Goal: Task Accomplishment & Management: Manage account settings

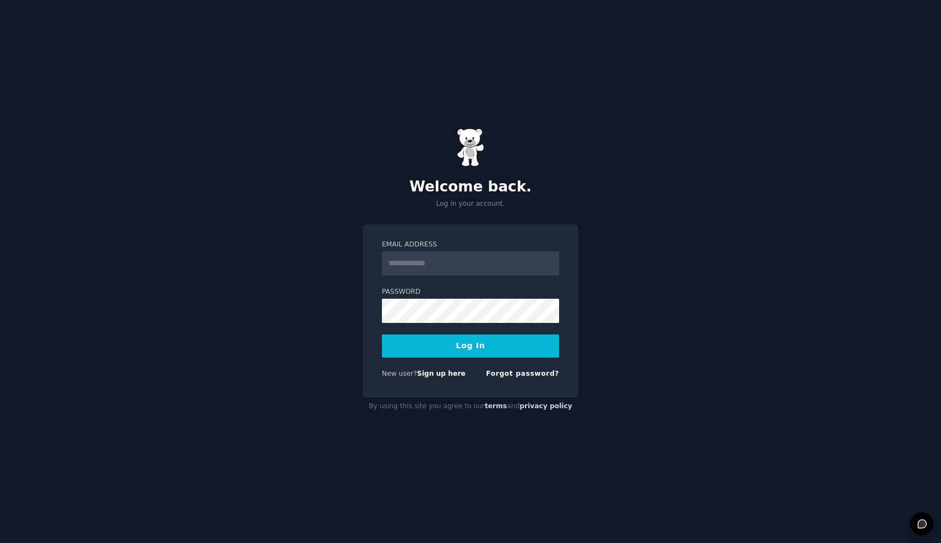
click at [441, 259] on input "Email Address" at bounding box center [470, 264] width 177 height 24
type input "**********"
click at [382, 335] on button "Log In" at bounding box center [470, 346] width 177 height 23
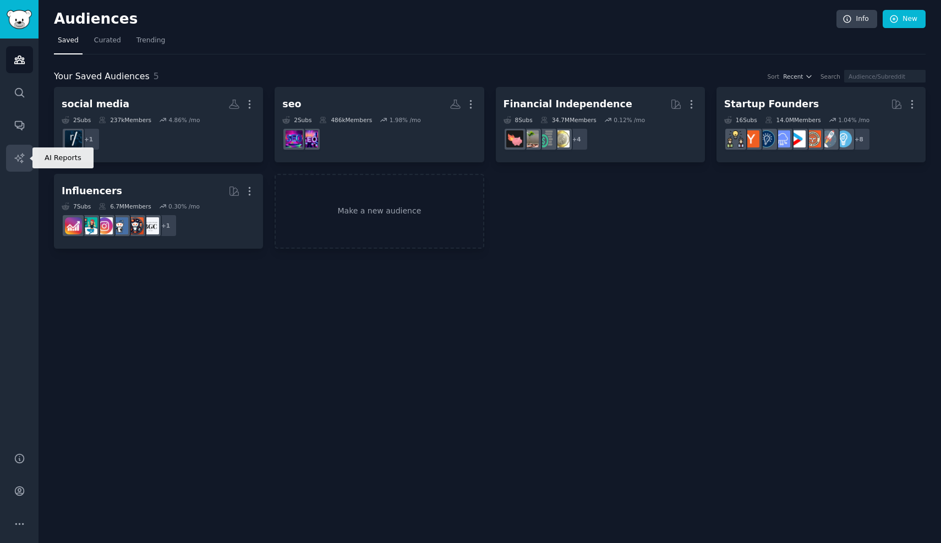
click at [20, 160] on icon "Sidebar" at bounding box center [20, 158] width 12 height 12
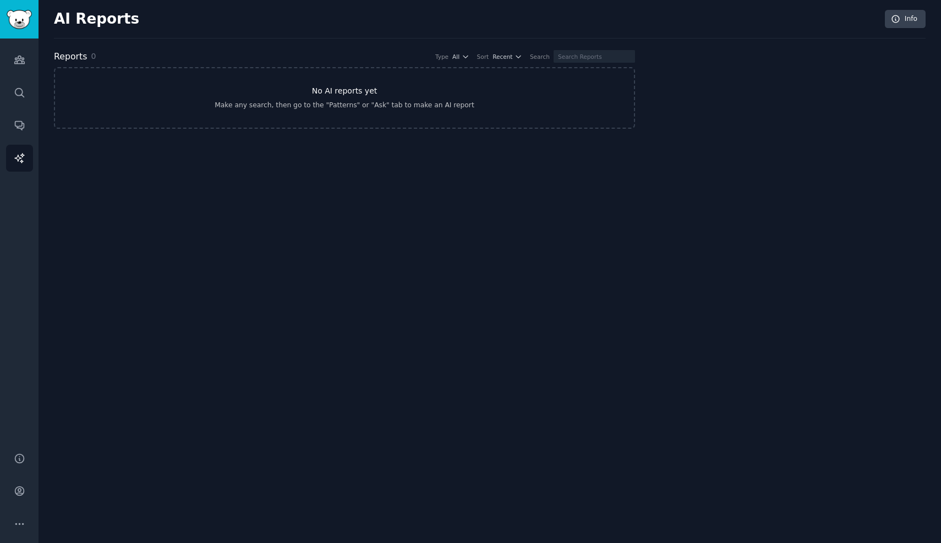
click at [352, 114] on link "No AI reports yet Make any search, then go to the "Patterns" or "Ask" tab to ma…" at bounding box center [344, 98] width 581 height 62
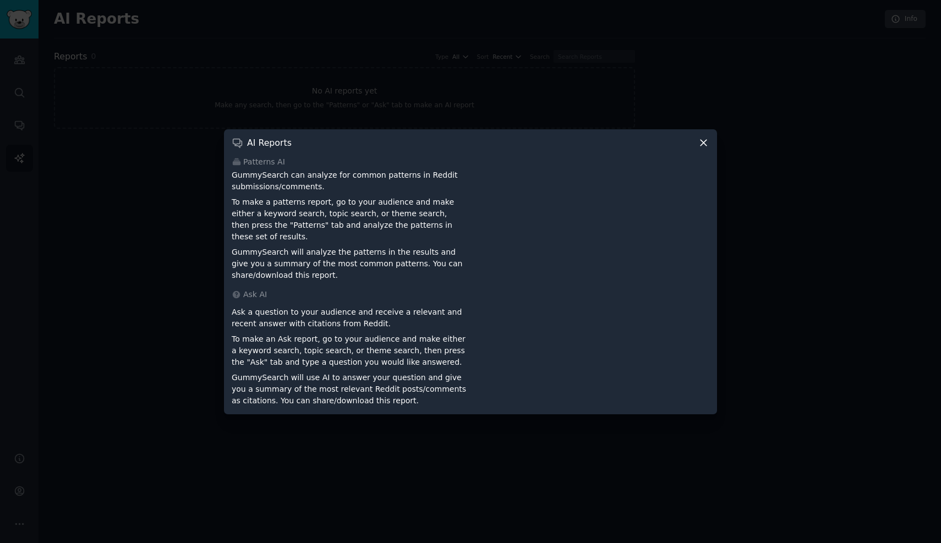
click at [695, 144] on div "AI Reports" at bounding box center [471, 143] width 478 height 12
click at [699, 147] on icon at bounding box center [704, 143] width 12 height 12
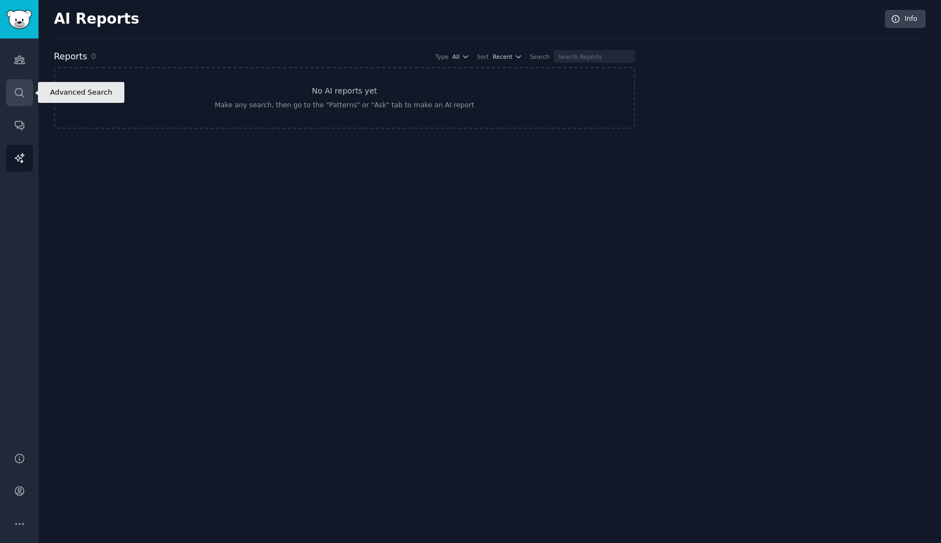
click at [17, 96] on icon "Sidebar" at bounding box center [20, 93] width 12 height 12
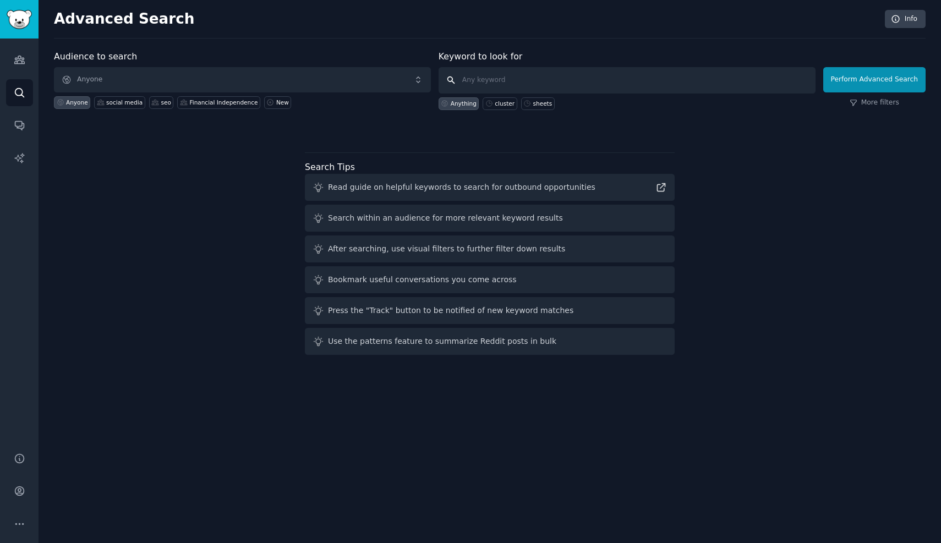
click at [564, 84] on input "text" at bounding box center [627, 80] width 377 height 26
type input "Dreame, Mova"
click at [845, 86] on button "Perform Advanced Search" at bounding box center [874, 79] width 102 height 25
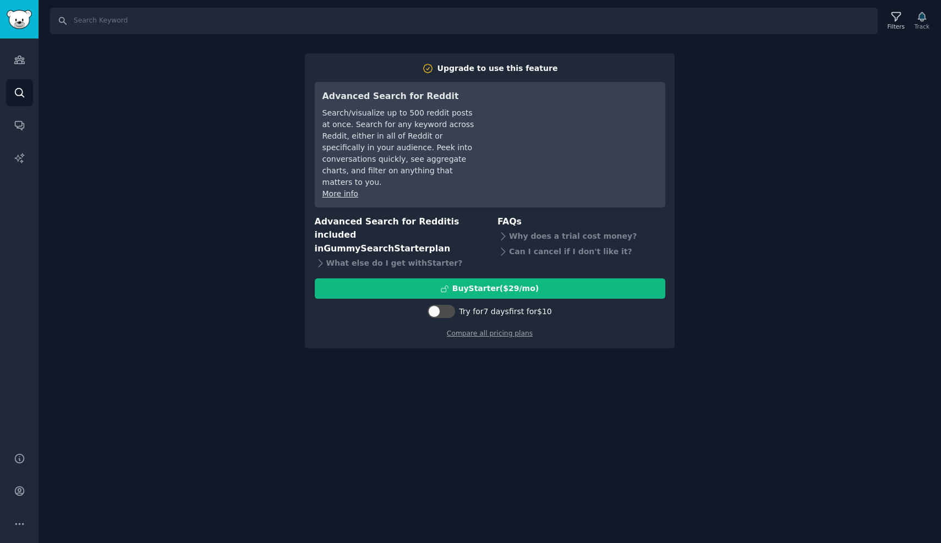
click at [419, 321] on div "Upgrade to use this feature Advanced Search for Reddit Search/visualize up to 5…" at bounding box center [490, 200] width 370 height 295
click at [574, 228] on div "Why does a trial cost money?" at bounding box center [582, 235] width 168 height 15
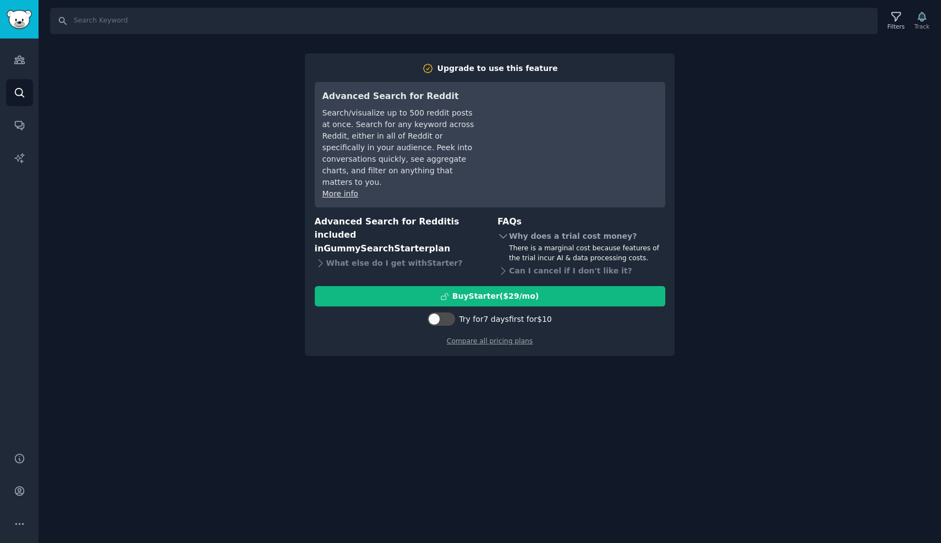
click at [574, 228] on div "Why does a trial cost money?" at bounding box center [582, 235] width 168 height 15
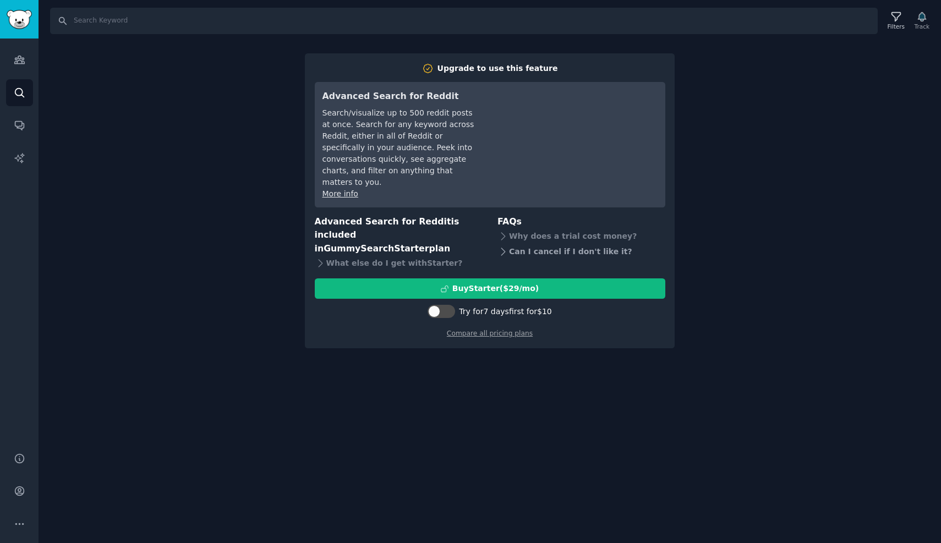
click at [570, 244] on div "Can I cancel if I don't like it?" at bounding box center [582, 251] width 168 height 15
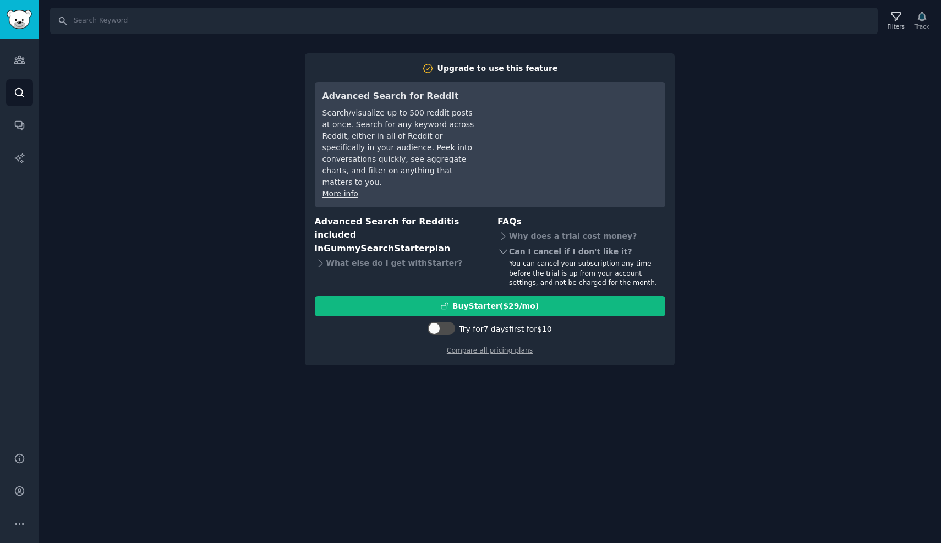
click at [570, 244] on div "Can I cancel if I don't like it?" at bounding box center [582, 251] width 168 height 15
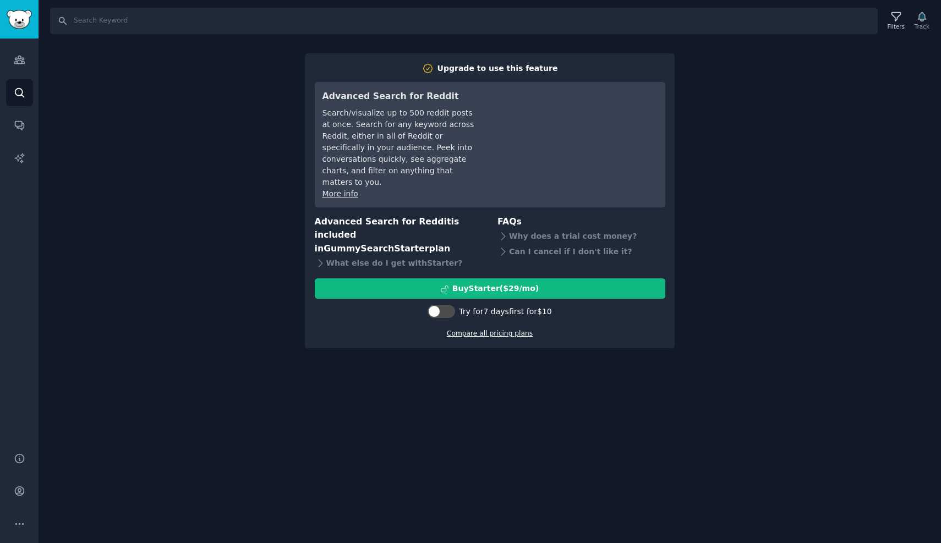
click at [498, 330] on link "Compare all pricing plans" at bounding box center [490, 334] width 86 height 8
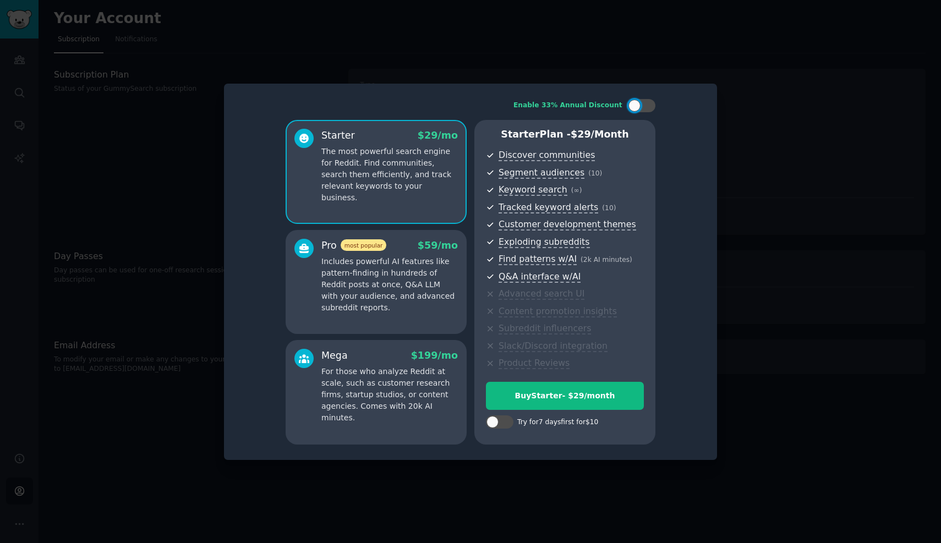
click at [450, 310] on p "Includes powerful AI features like pattern-finding in hundreds of Reddit posts …" at bounding box center [389, 285] width 136 height 58
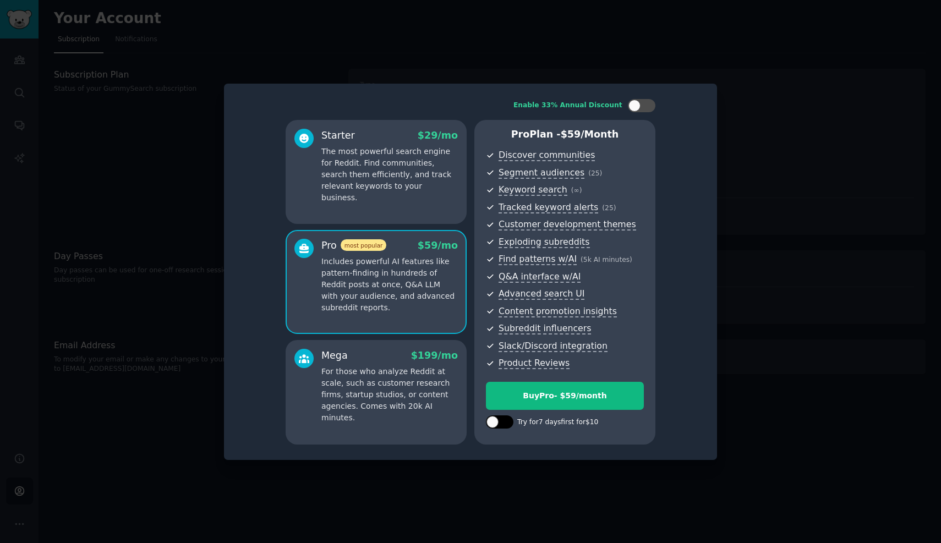
click at [489, 416] on div at bounding box center [500, 422] width 28 height 13
checkbox input "true"
click at [397, 378] on p "For those who analyze Reddit at scale, such as customer research firms, startup…" at bounding box center [389, 395] width 136 height 58
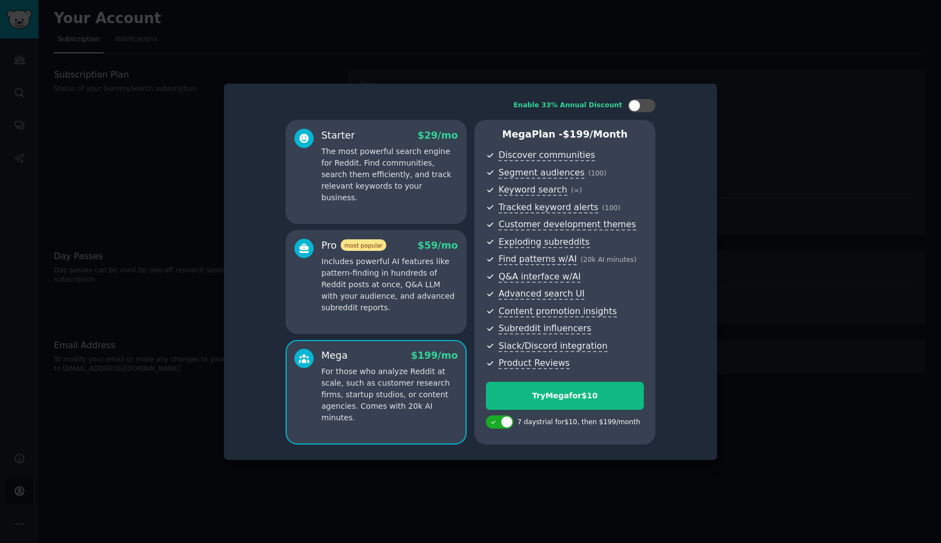
click at [392, 302] on p "Includes powerful AI features like pattern-finding in hundreds of Reddit posts …" at bounding box center [389, 285] width 136 height 58
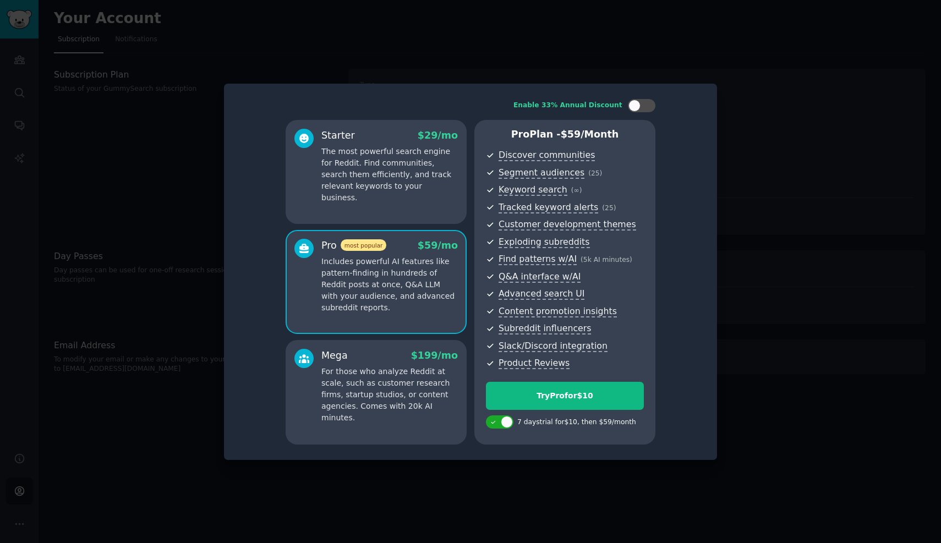
click at [396, 359] on div "Mega $ 199 /mo" at bounding box center [389, 356] width 136 height 14
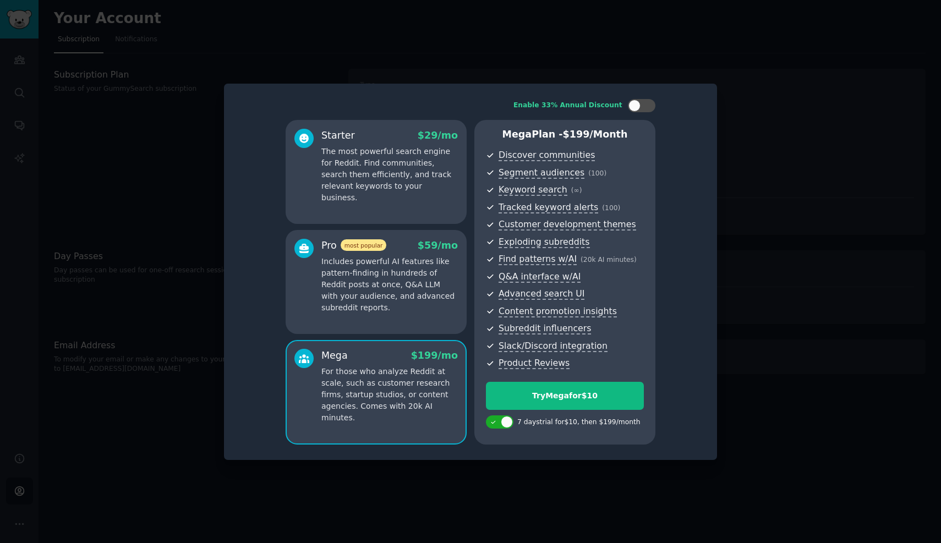
click at [397, 281] on p "Includes powerful AI features like pattern-finding in hundreds of Reddit posts …" at bounding box center [389, 285] width 136 height 58
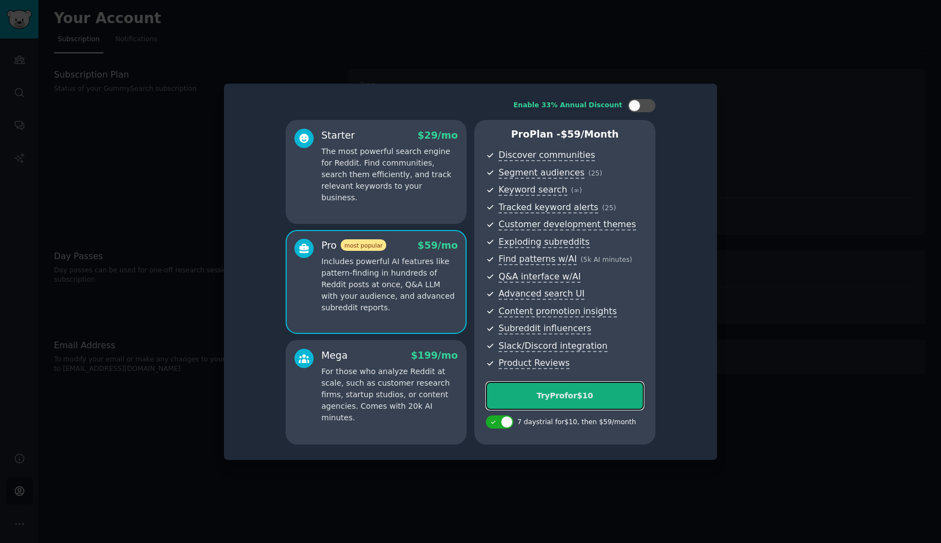
click at [561, 400] on div "Try Pro for $10" at bounding box center [565, 396] width 157 height 12
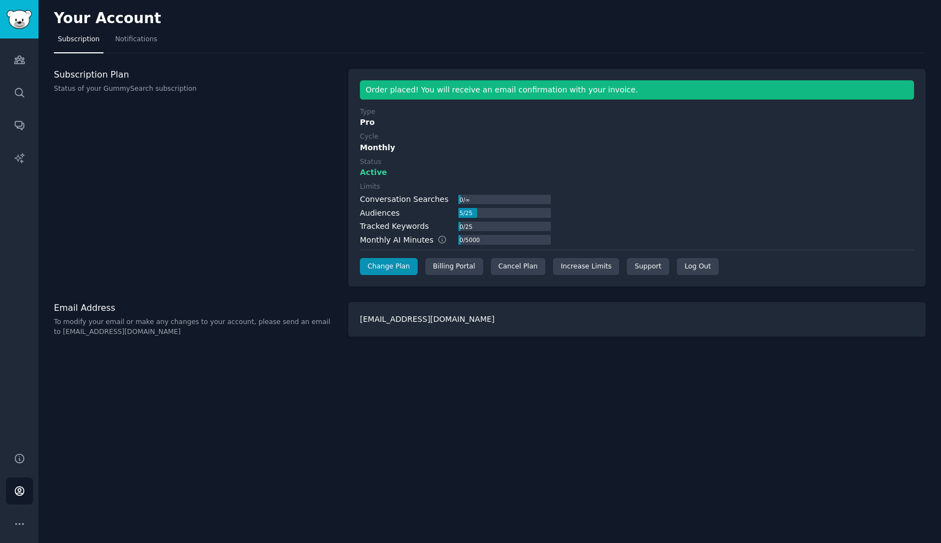
click at [482, 151] on div "Monthly" at bounding box center [637, 148] width 554 height 12
click at [14, 83] on link "Search" at bounding box center [19, 92] width 27 height 27
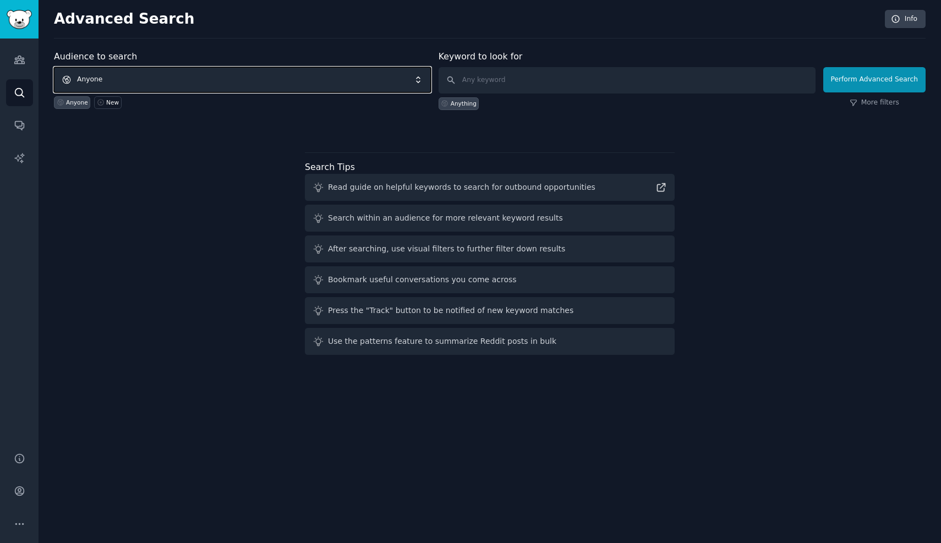
click at [270, 92] on span "Anyone" at bounding box center [242, 79] width 377 height 25
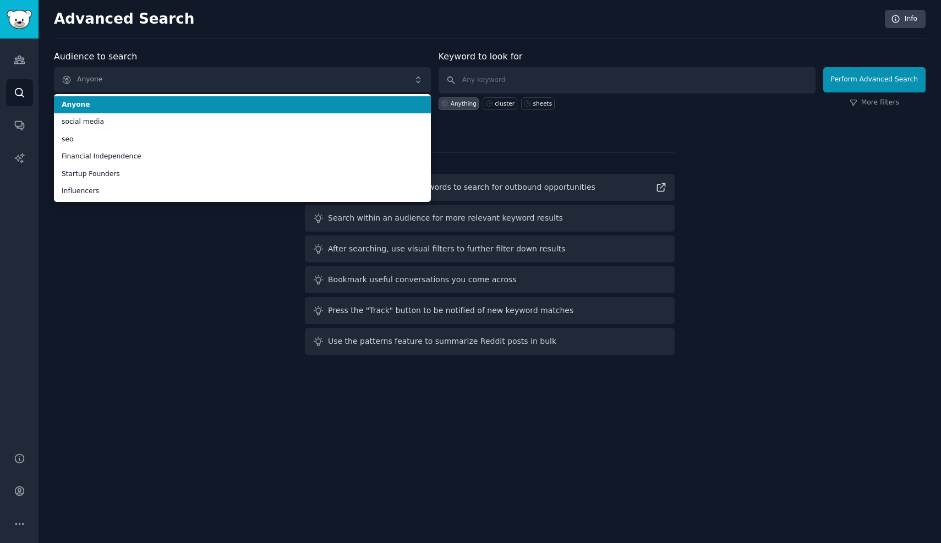
click at [570, 95] on div "Anything cluster sheets" at bounding box center [627, 102] width 377 height 17
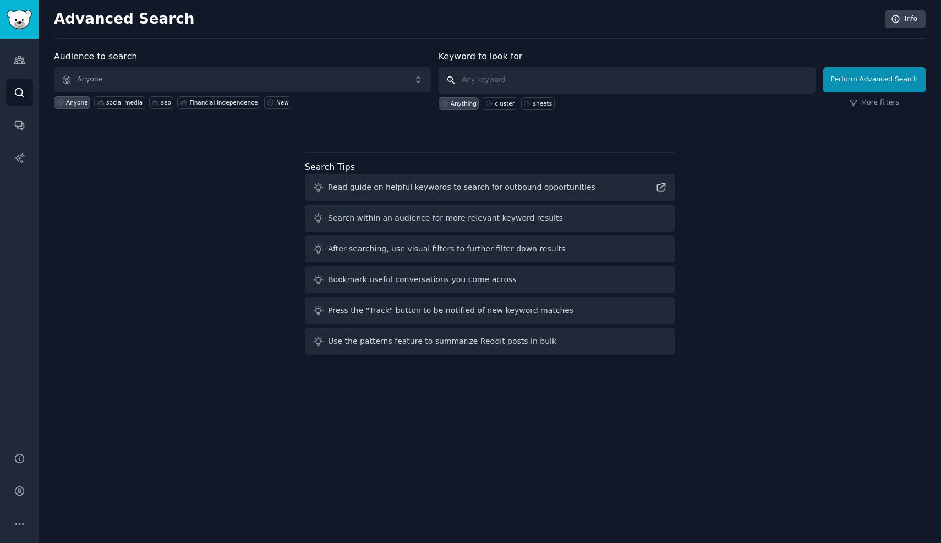
click at [565, 93] on input "text" at bounding box center [627, 80] width 377 height 26
type input "Mova, Dreame"
click at [887, 79] on button "Perform Advanced Search" at bounding box center [874, 79] width 102 height 25
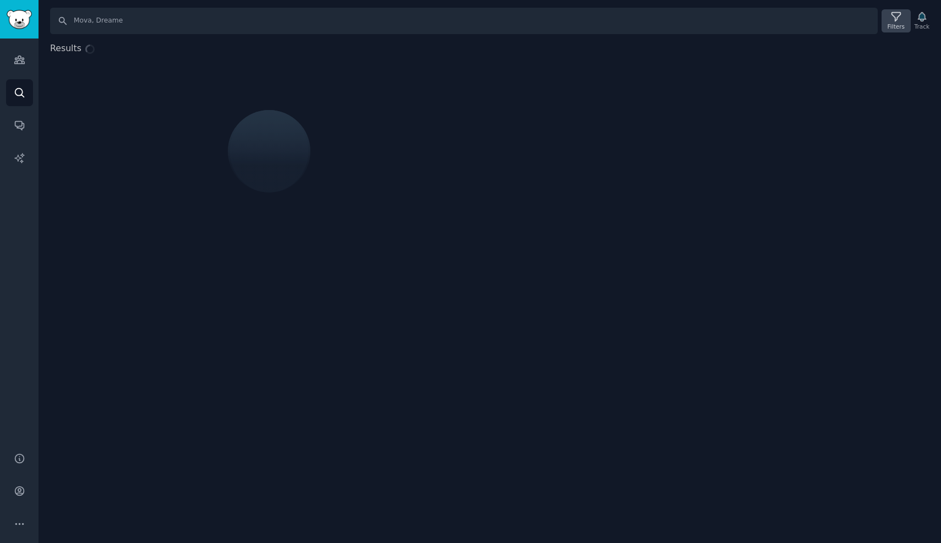
click at [894, 23] on div "Filters" at bounding box center [896, 27] width 17 height 8
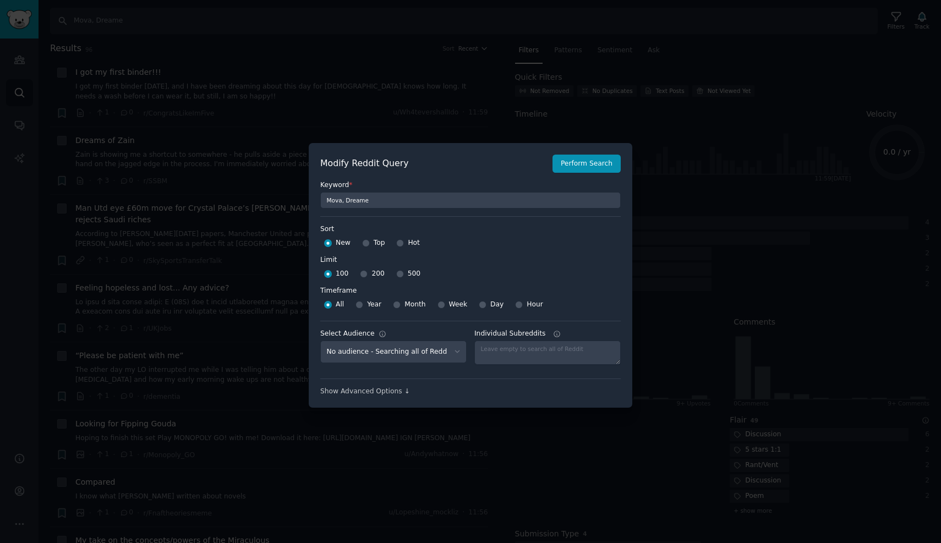
click at [339, 40] on div at bounding box center [470, 271] width 941 height 543
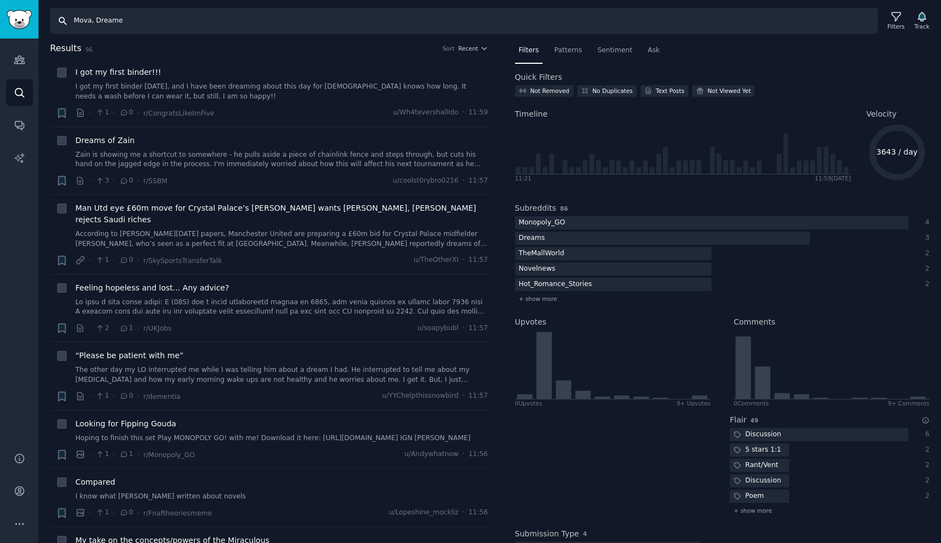
click at [143, 17] on input "Mova, Dreame" at bounding box center [464, 21] width 828 height 26
type input ""Mova", "Dreame""
click at [894, 18] on icon at bounding box center [896, 17] width 9 height 9
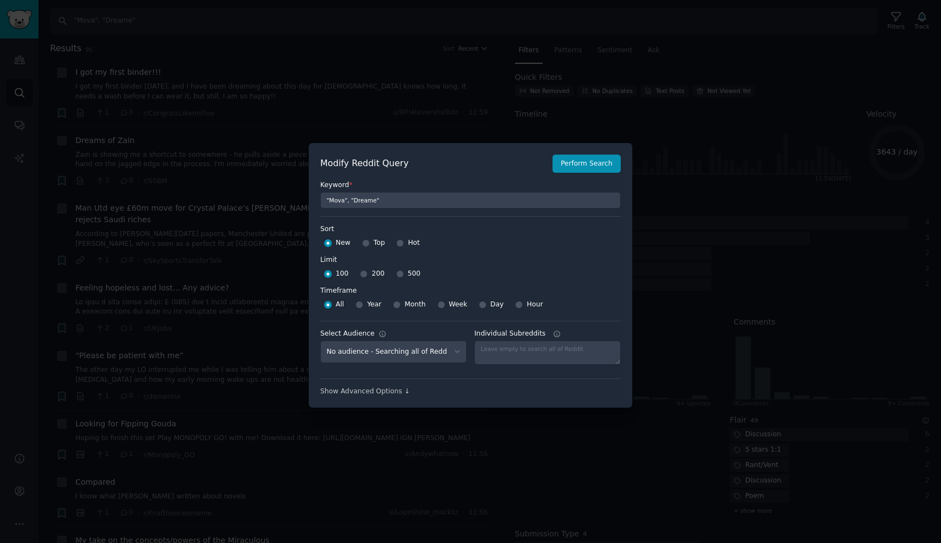
scroll to position [8, 0]
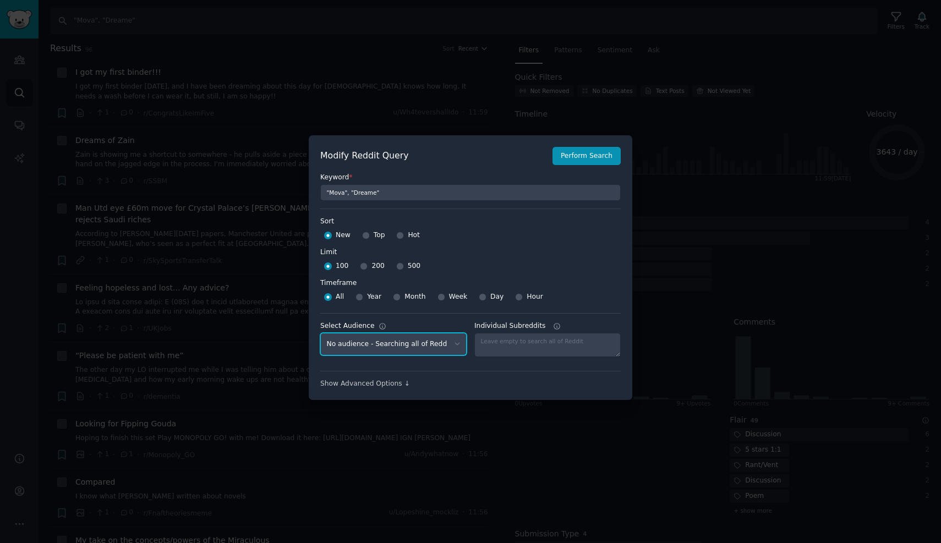
click at [402, 340] on select "No audience - Searching all of Reddit social media - 2 Subreddits seo - 2 Subre…" at bounding box center [393, 344] width 146 height 23
click at [760, 265] on div at bounding box center [470, 271] width 941 height 543
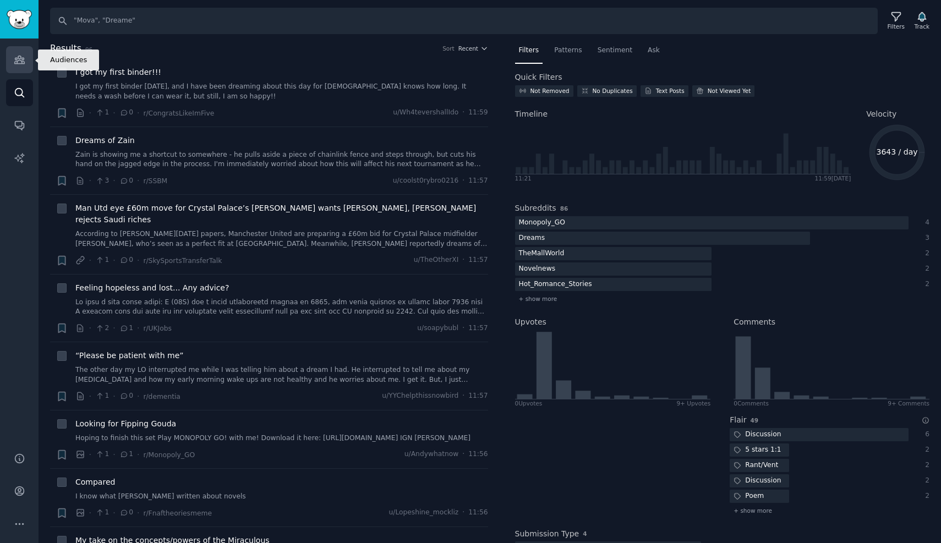
click at [19, 64] on icon "Sidebar" at bounding box center [20, 60] width 12 height 12
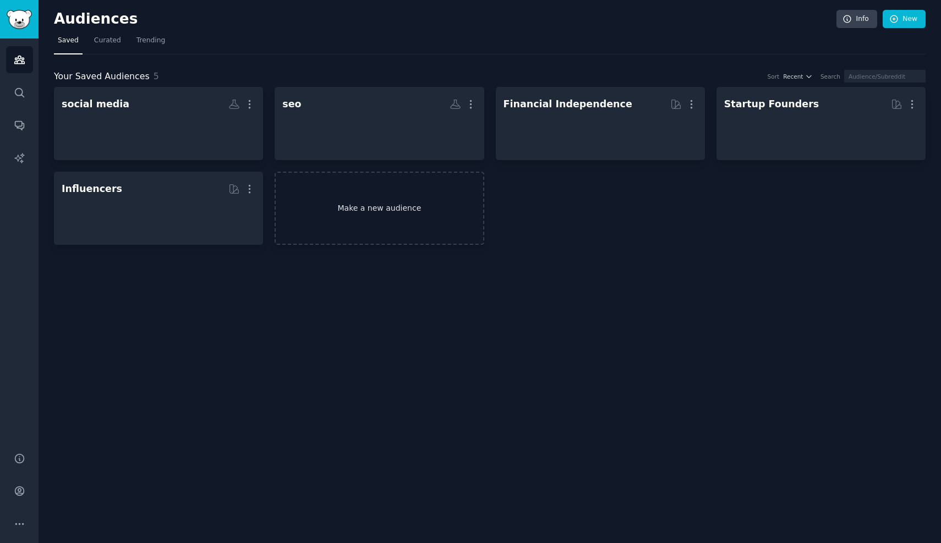
click at [381, 225] on link "Make a new audience" at bounding box center [379, 208] width 209 height 73
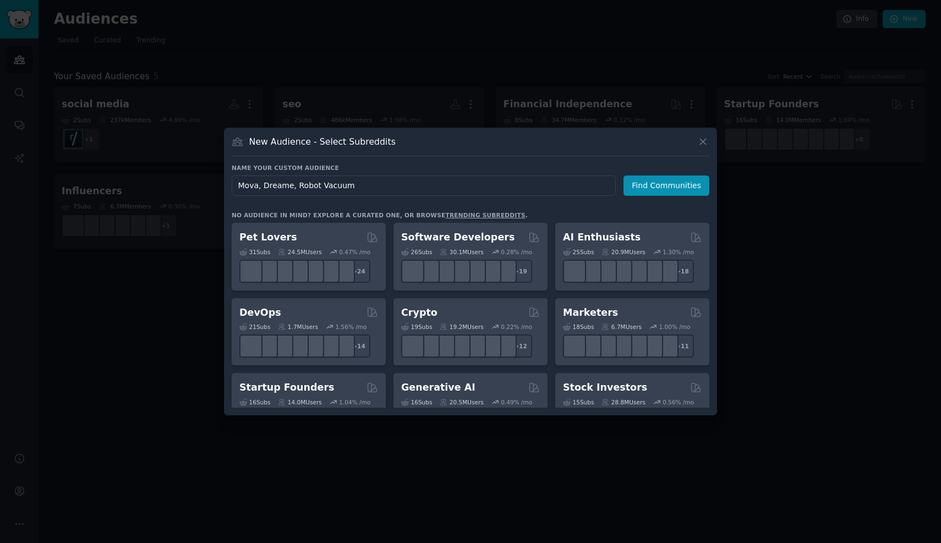
type input "Mova, Dreame, Robot Vacuums"
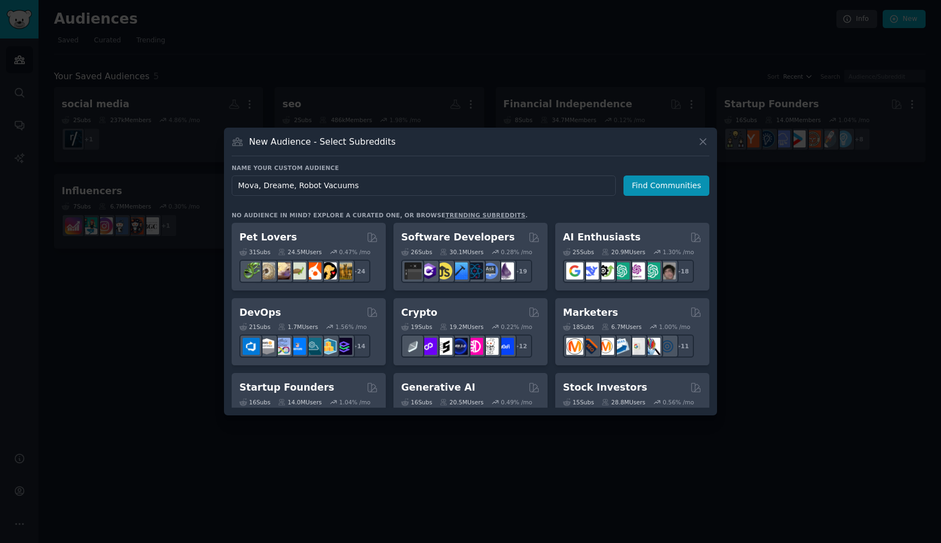
click button "Find Communities" at bounding box center [667, 186] width 86 height 20
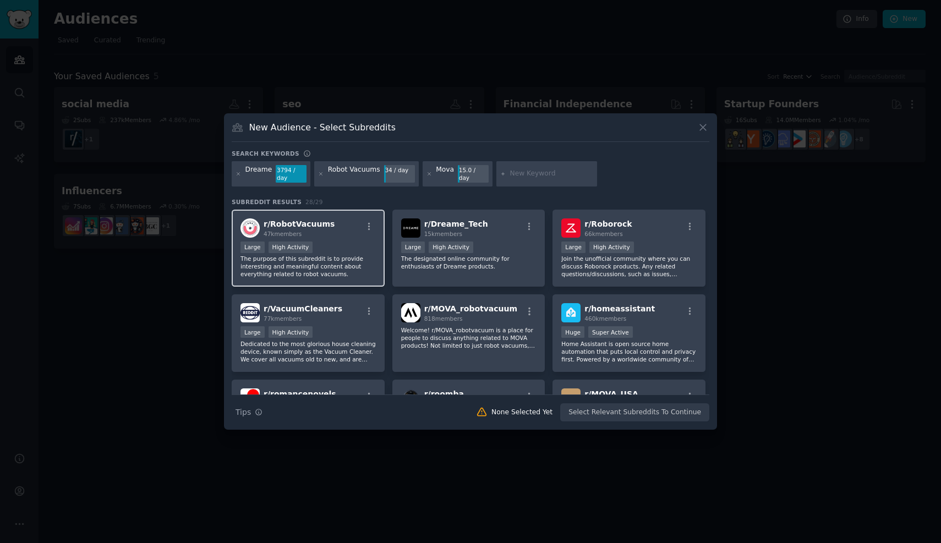
click at [356, 252] on div ">= 80th percentile for submissions / day Large High Activity" at bounding box center [308, 249] width 135 height 14
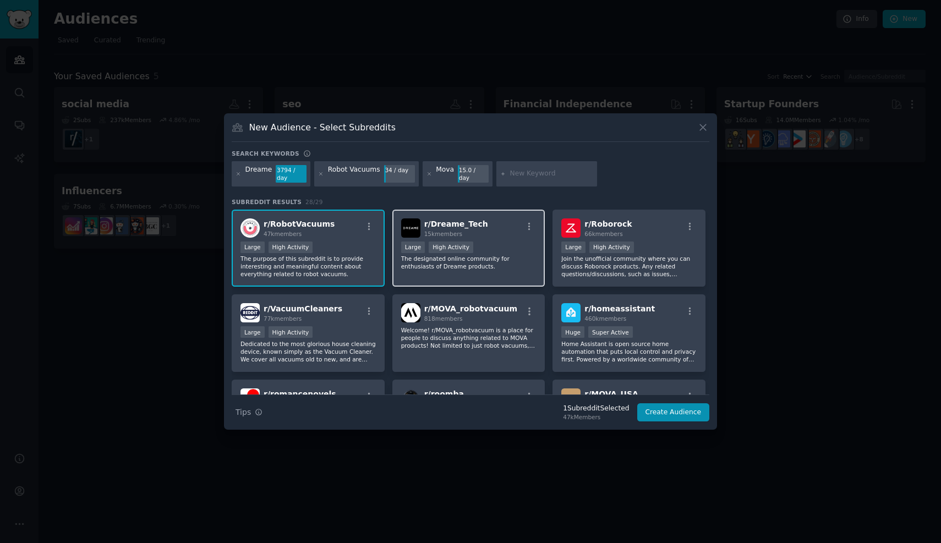
click at [496, 230] on div "r/ Dreame_Tech 15k members" at bounding box center [468, 228] width 135 height 19
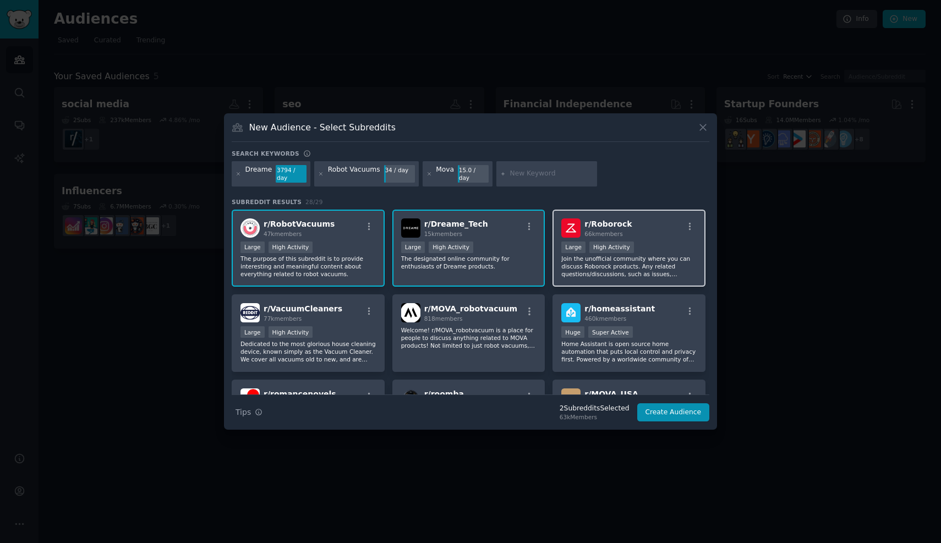
click at [640, 255] on p "Join the unofficial community where you can discuss Roborock products. Any rela…" at bounding box center [628, 266] width 135 height 23
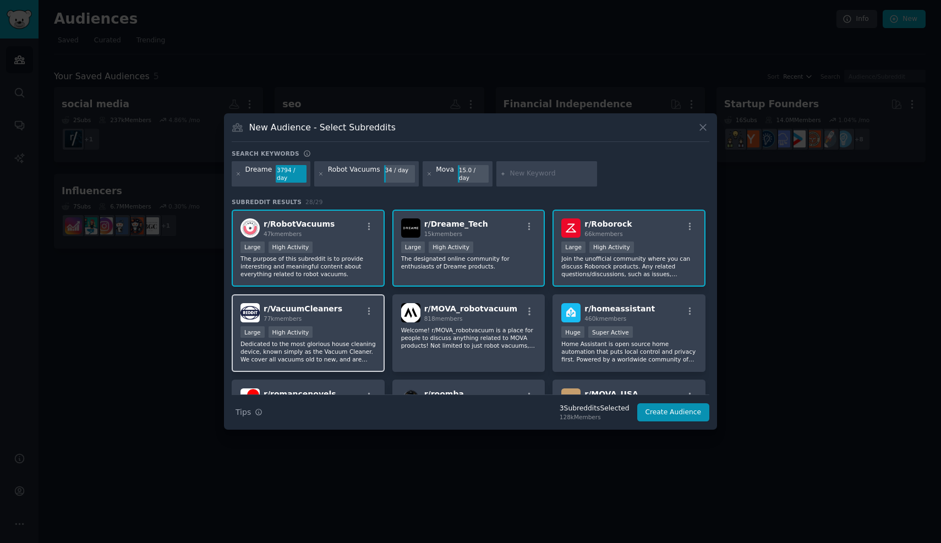
click at [319, 345] on p "Dedicated to the most glorious house cleaning device, known simply as the Vacuu…" at bounding box center [308, 351] width 135 height 23
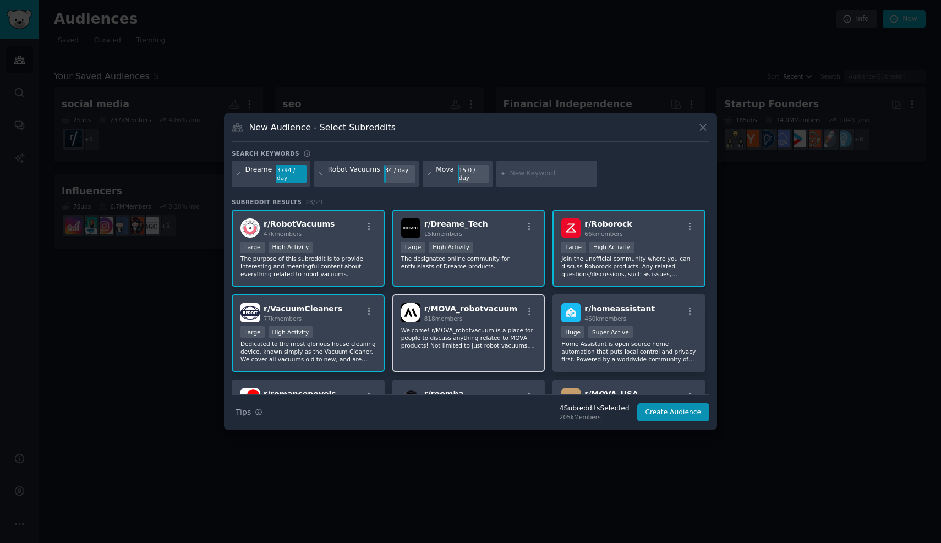
click at [500, 326] on p "Welcome! r/MOVA_robotvacuum is a place for people to discuss anything related t…" at bounding box center [468, 337] width 135 height 23
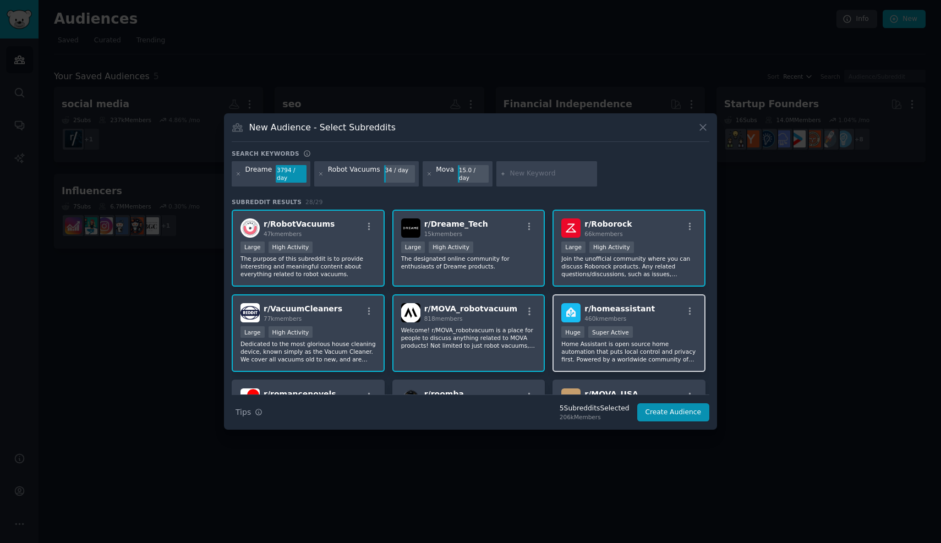
click at [638, 321] on div "460k members" at bounding box center [620, 319] width 70 height 8
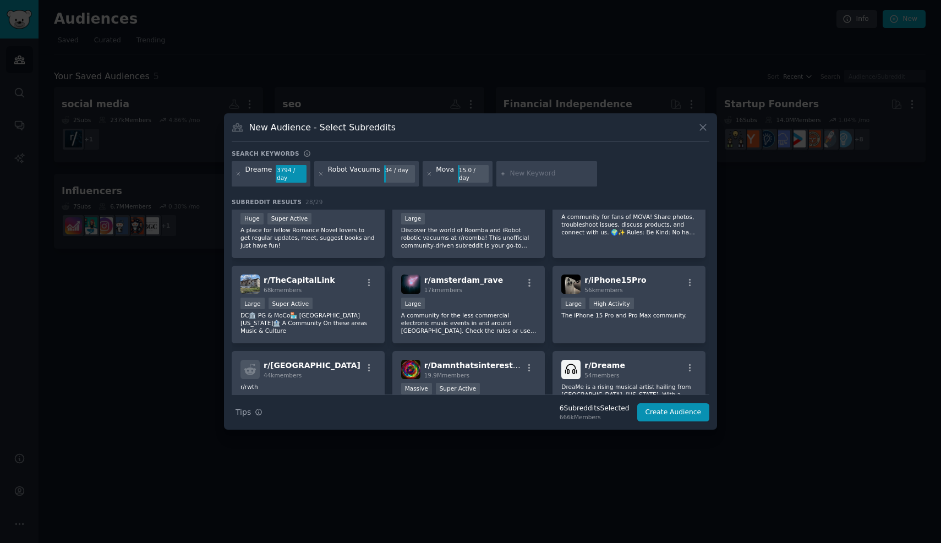
scroll to position [146, 0]
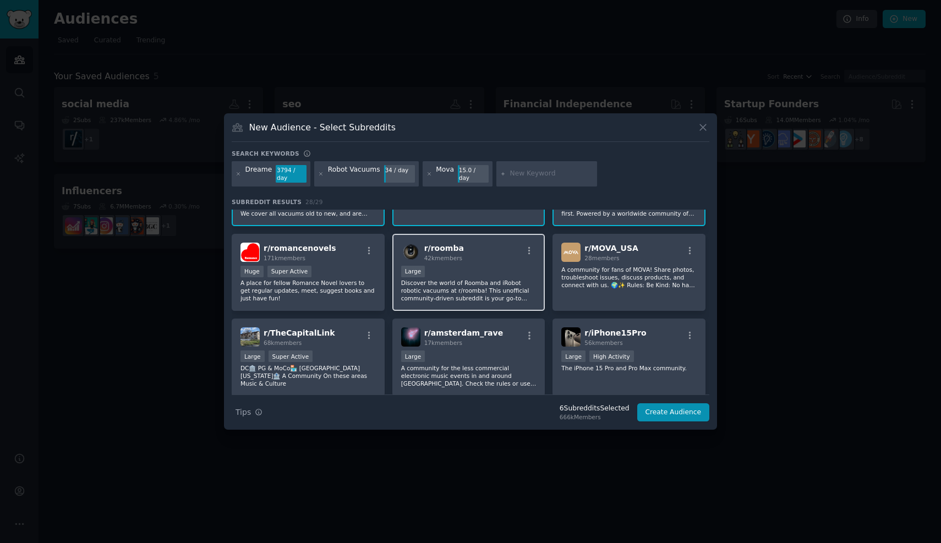
click at [460, 271] on div "Large" at bounding box center [468, 273] width 135 height 14
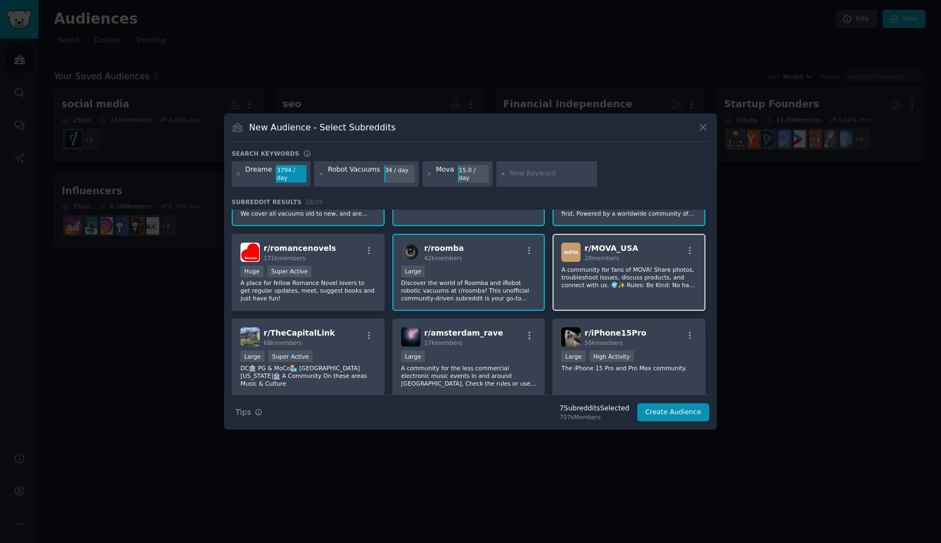
click at [602, 290] on div "r/ MOVA_USA 28 members A community for fans of MOVA! Share photos, troubleshoot…" at bounding box center [629, 273] width 153 height 78
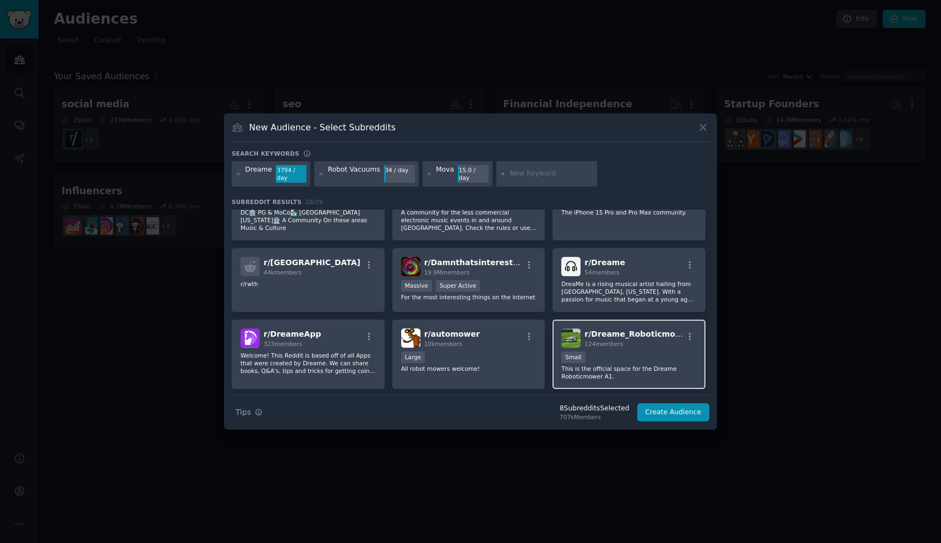
scroll to position [303, 0]
click at [614, 349] on div "r/ Dreame_RoboticmowerA1 124 members Small This is the official space for the D…" at bounding box center [629, 354] width 153 height 70
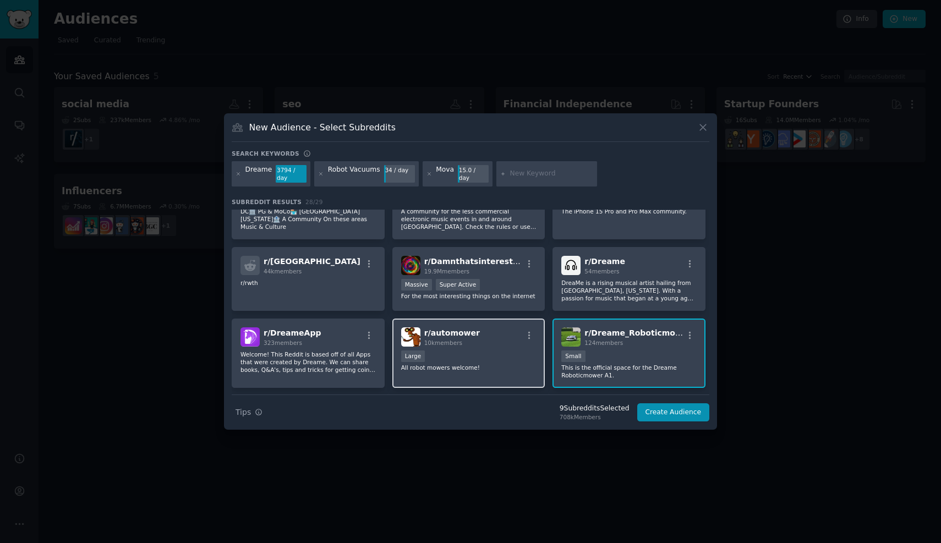
click at [467, 351] on div "Large" at bounding box center [468, 358] width 135 height 14
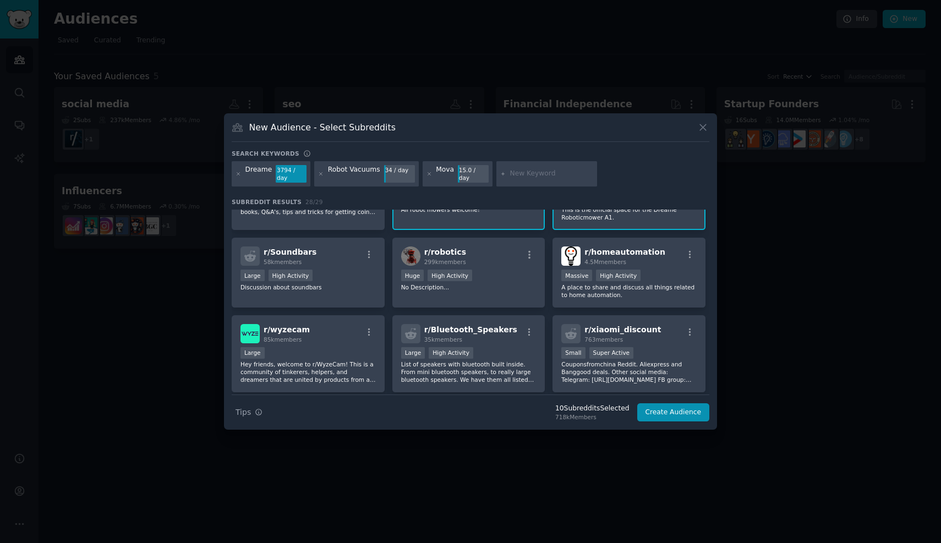
scroll to position [475, 0]
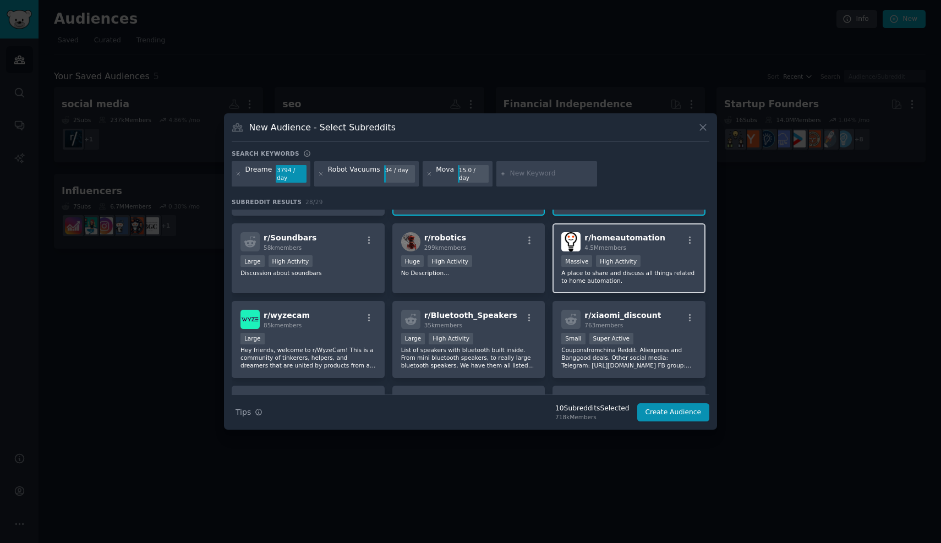
click at [666, 247] on div "r/ homeautomation 4.5M members" at bounding box center [628, 241] width 135 height 19
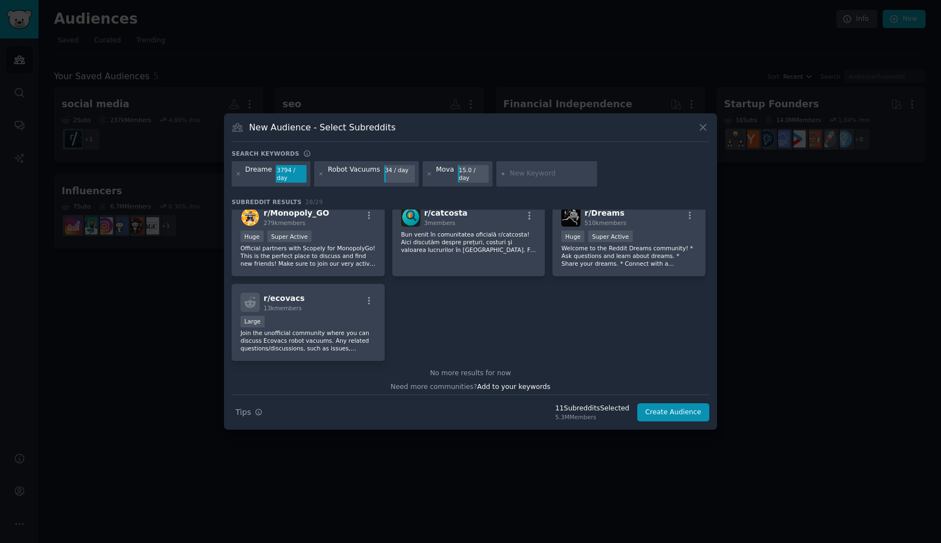
scroll to position [667, 0]
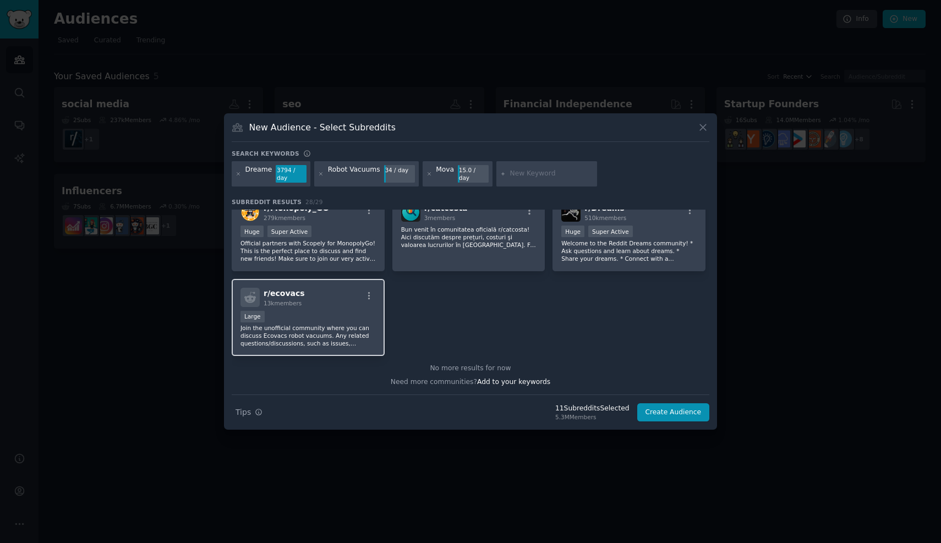
click at [358, 341] on p "Join the unofficial community where you can discuss Ecovacs robot vacuums. Any …" at bounding box center [308, 335] width 135 height 23
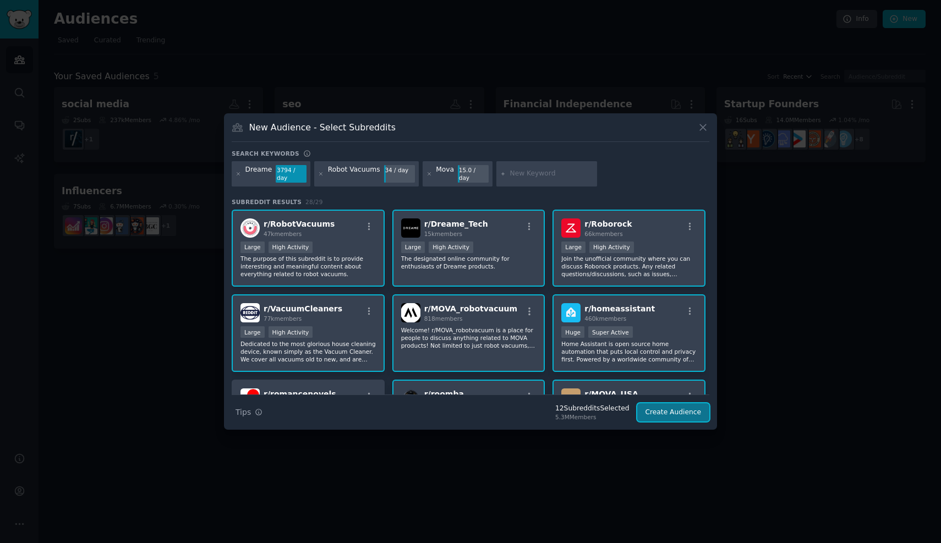
click at [670, 416] on button "Create Audience" at bounding box center [673, 412] width 73 height 19
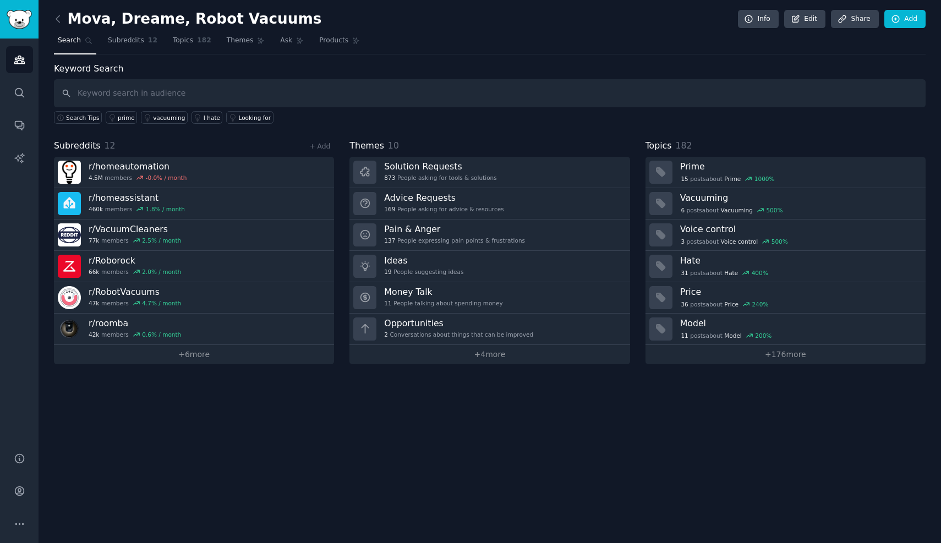
click at [221, 149] on div "Subreddits 12 + Add" at bounding box center [194, 146] width 280 height 14
click at [199, 93] on input "text" at bounding box center [490, 93] width 872 height 28
type input "Dreame"
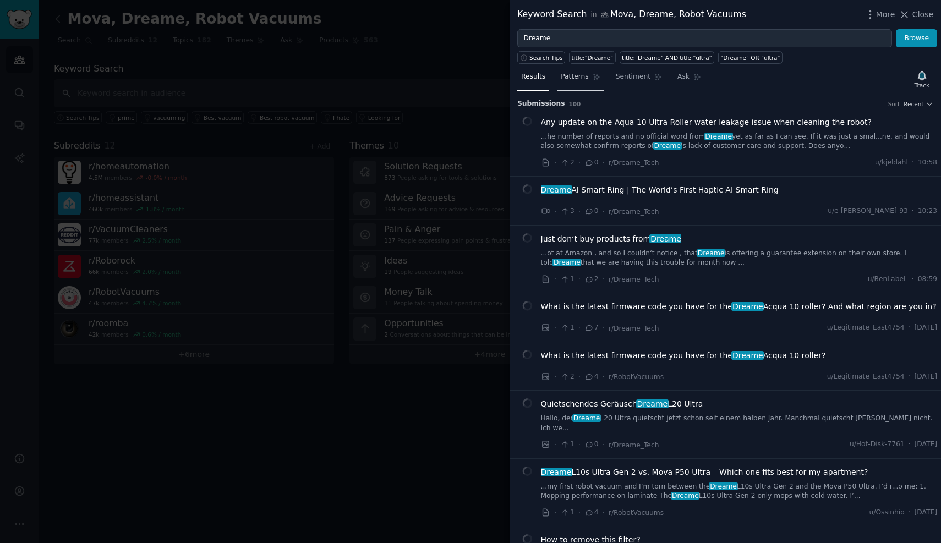
click at [580, 75] on span "Patterns" at bounding box center [575, 77] width 28 height 10
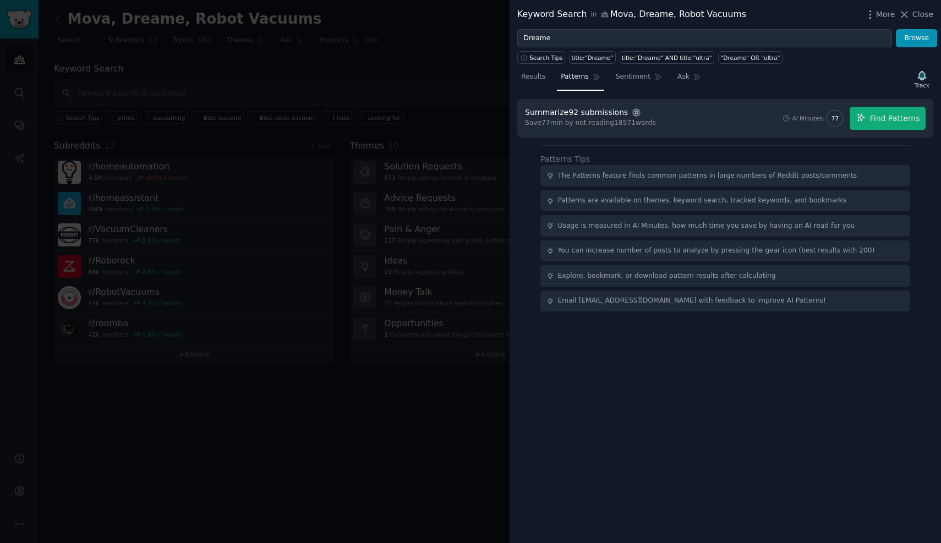
click at [632, 113] on icon "button" at bounding box center [637, 113] width 10 height 10
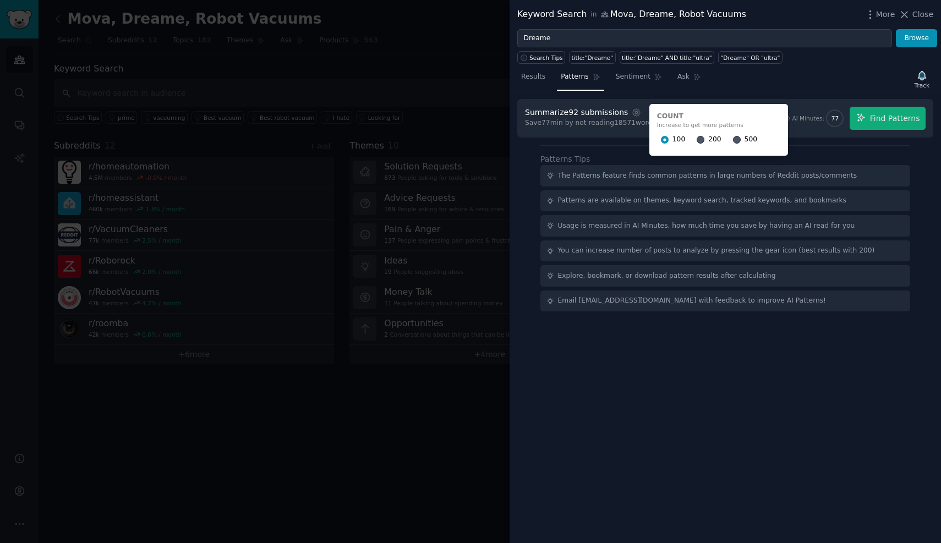
click at [745, 139] on span "500" at bounding box center [751, 140] width 13 height 10
click at [738, 139] on input "500" at bounding box center [737, 140] width 8 height 8
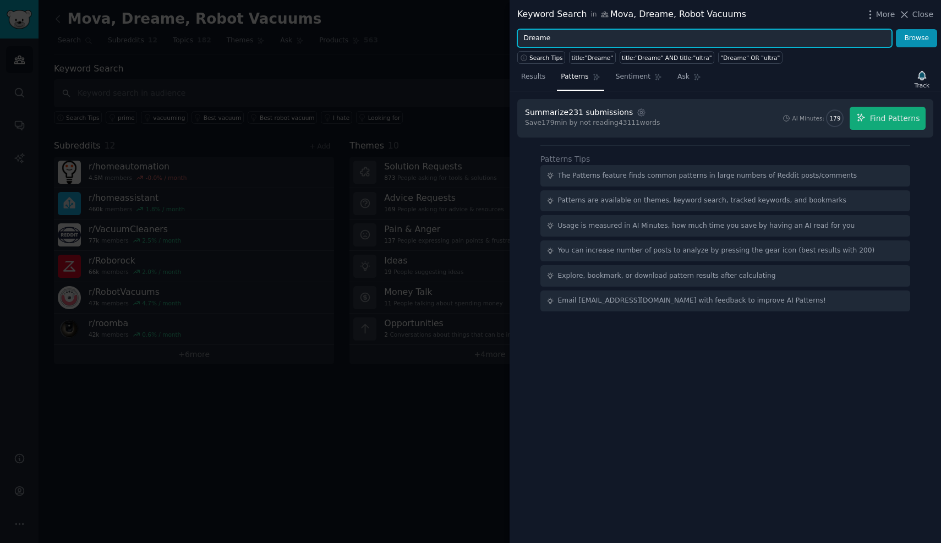
click at [674, 34] on input "Dreame" at bounding box center [704, 38] width 375 height 19
type input "Mova"
click at [896, 29] on button "Browse" at bounding box center [916, 38] width 41 height 19
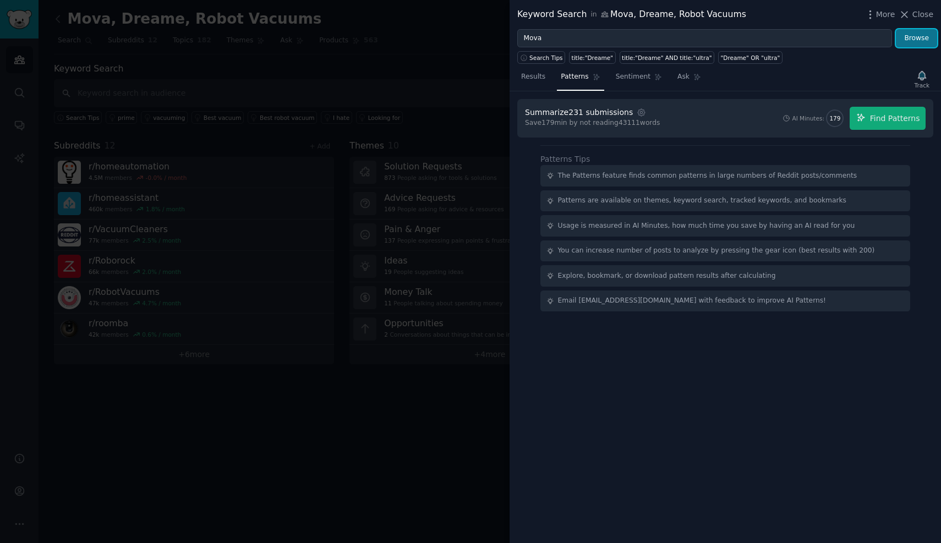
click at [906, 39] on button "Browse" at bounding box center [916, 38] width 41 height 19
click at [536, 75] on span "Results" at bounding box center [533, 77] width 24 height 10
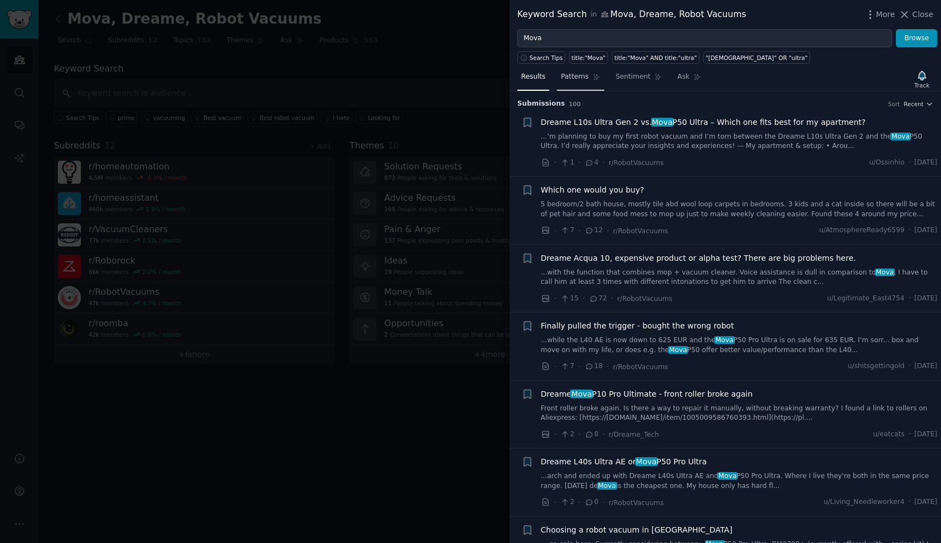
click at [586, 75] on span "Patterns" at bounding box center [575, 77] width 28 height 10
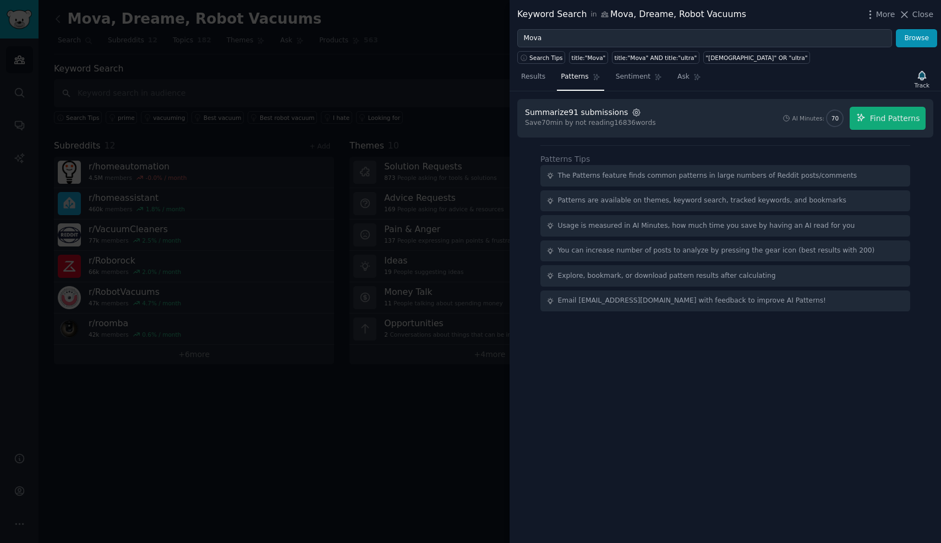
click at [632, 113] on icon "button" at bounding box center [637, 113] width 10 height 10
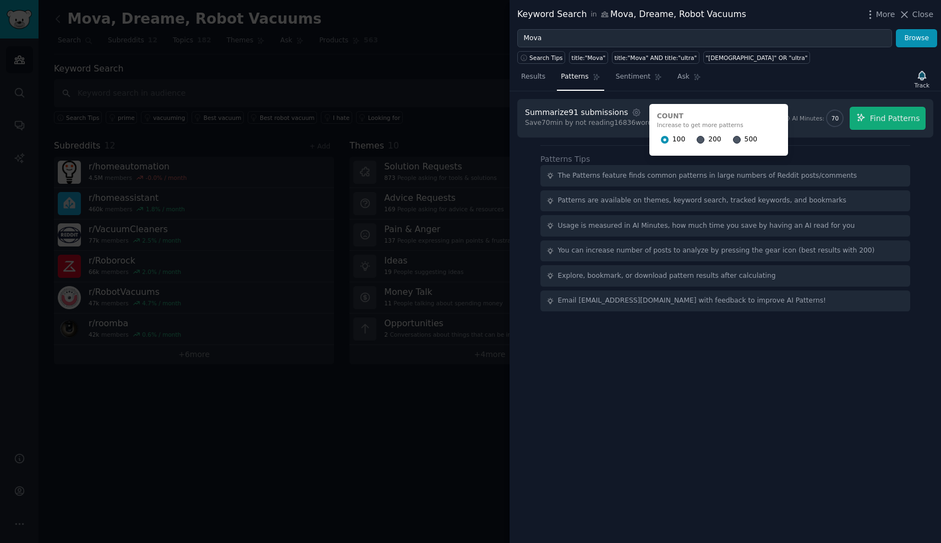
click at [745, 140] on span "500" at bounding box center [751, 140] width 13 height 10
click at [741, 140] on input "500" at bounding box center [737, 140] width 8 height 8
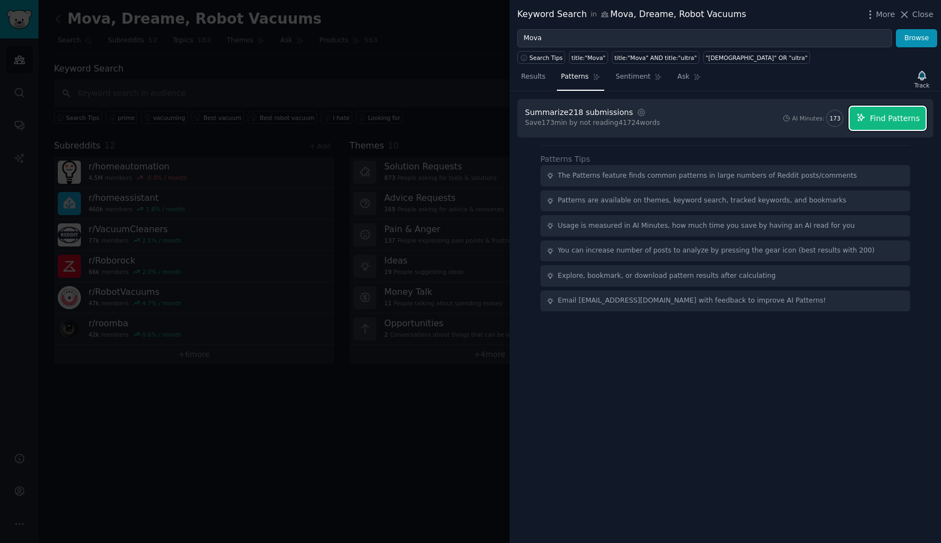
click at [893, 116] on span "Find Patterns" at bounding box center [895, 119] width 50 height 12
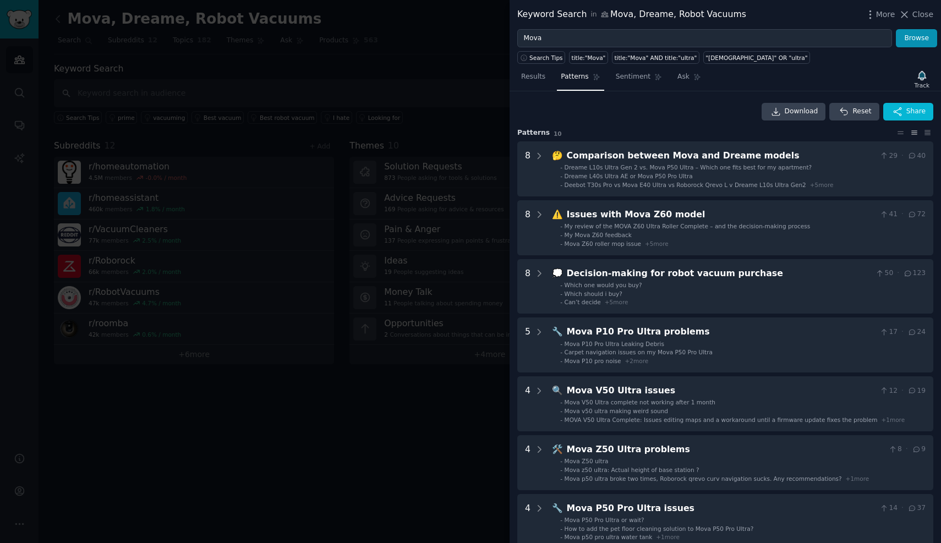
click at [793, 121] on div "Download Reset Share Pattern s 10 8 🤔 Comparison between Mova and Dreame models…" at bounding box center [725, 414] width 416 height 623
click at [782, 117] on link "Download" at bounding box center [794, 112] width 64 height 18
click at [657, 97] on div "Download Reset Share Pattern s 10 8 🤔 Comparison between Mova and Dreame models…" at bounding box center [726, 317] width 432 height 452
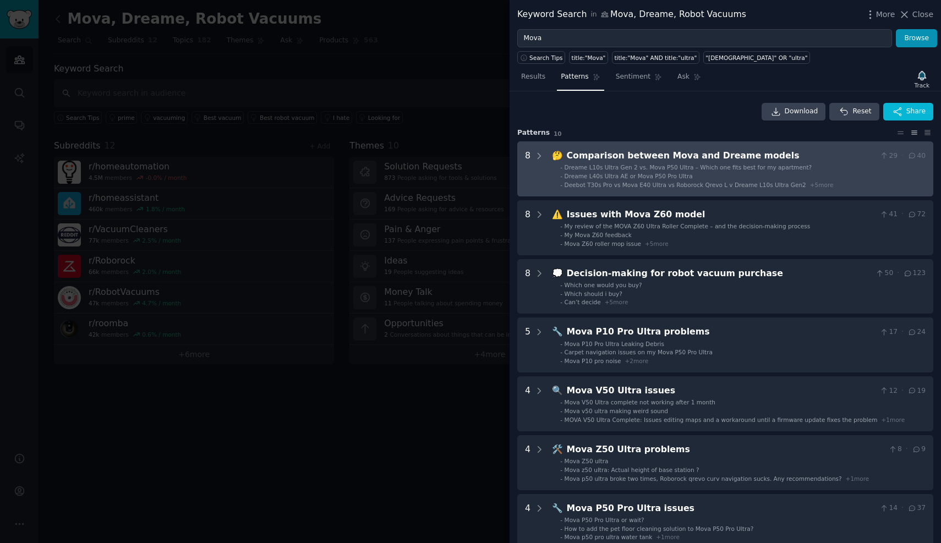
click at [624, 195] on models "8 🤔 Comparison between Mova and Dreame models 29 · 40 - Dreame L10s Ultra Gen 2…" at bounding box center [725, 168] width 416 height 55
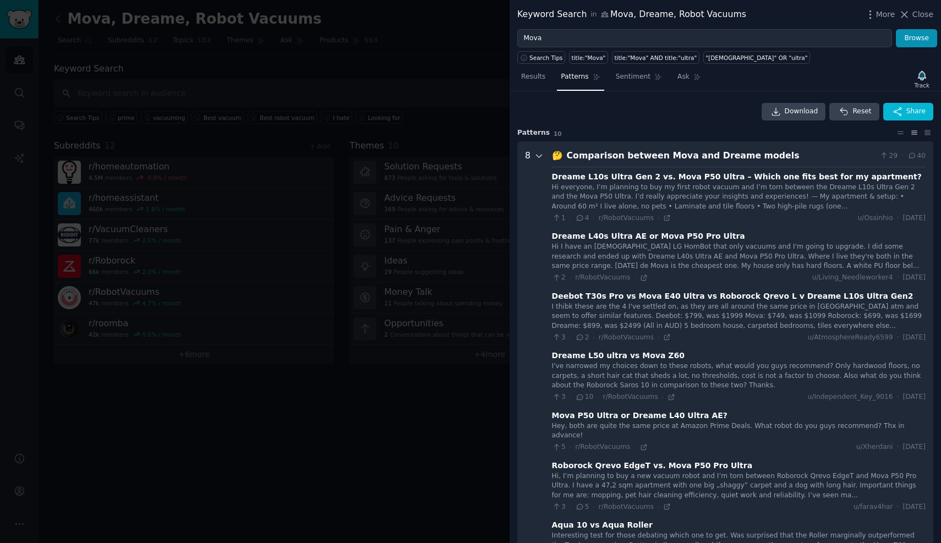
click at [543, 153] on icon at bounding box center [539, 156] width 10 height 10
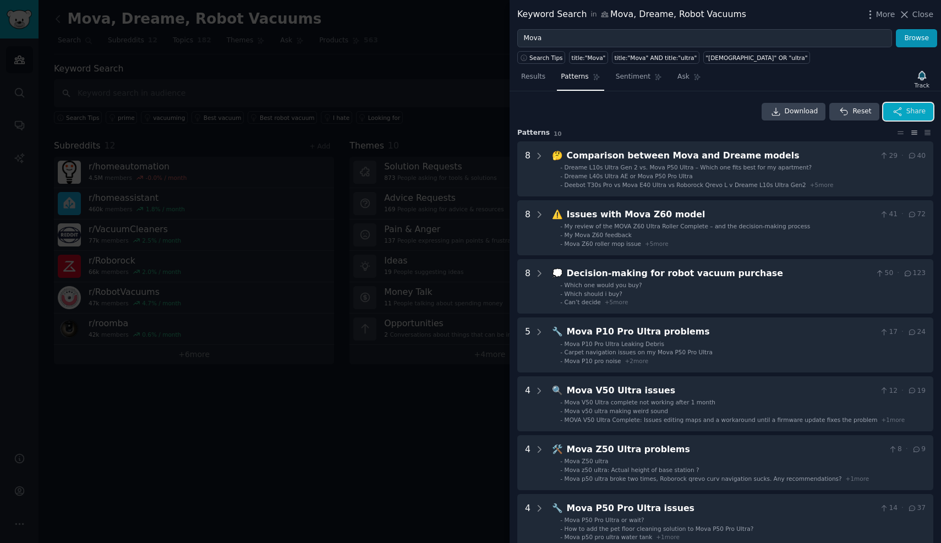
click at [907, 112] on span "Share" at bounding box center [916, 112] width 19 height 10
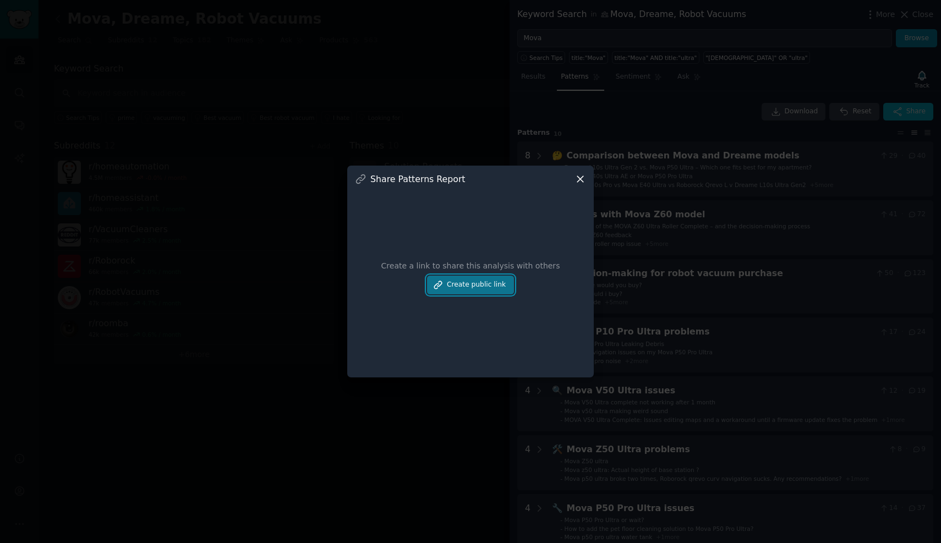
click at [476, 285] on button "Create public link" at bounding box center [470, 285] width 87 height 19
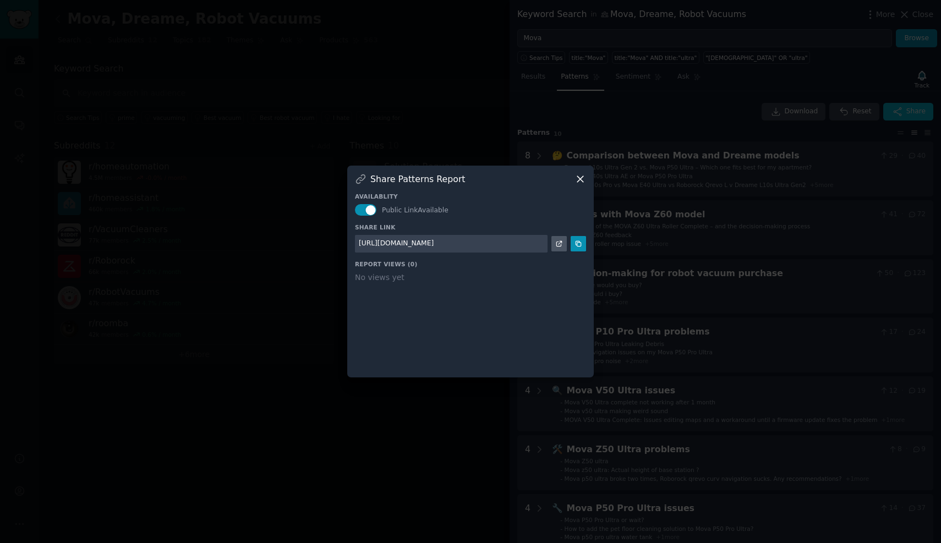
click at [586, 129] on div at bounding box center [470, 271] width 941 height 543
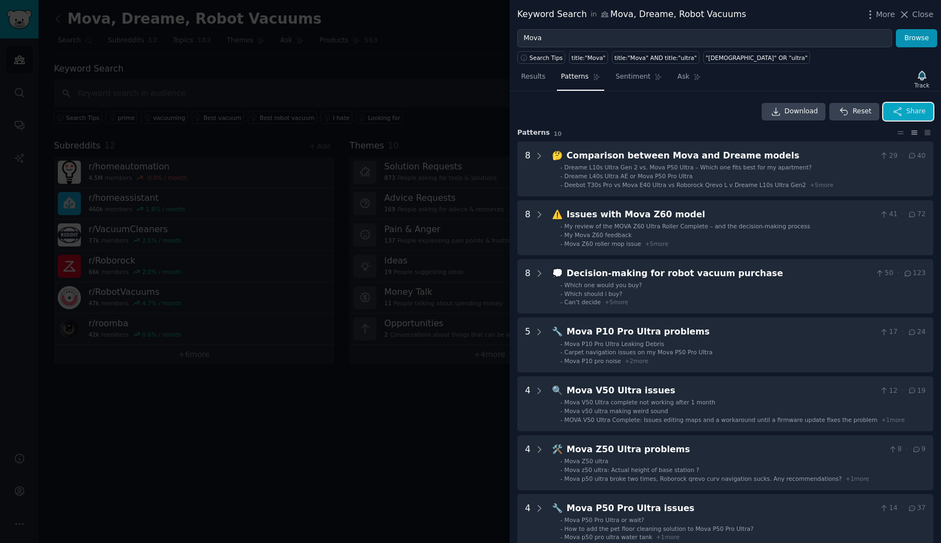
click at [921, 107] on span "Share" at bounding box center [916, 112] width 19 height 10
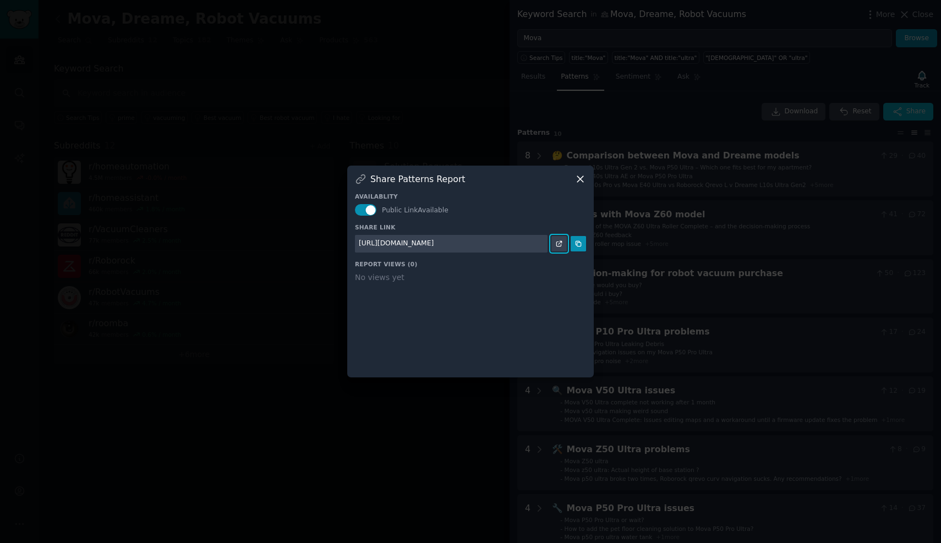
click at [564, 243] on link at bounding box center [559, 243] width 15 height 15
click at [715, 198] on div at bounding box center [470, 271] width 941 height 543
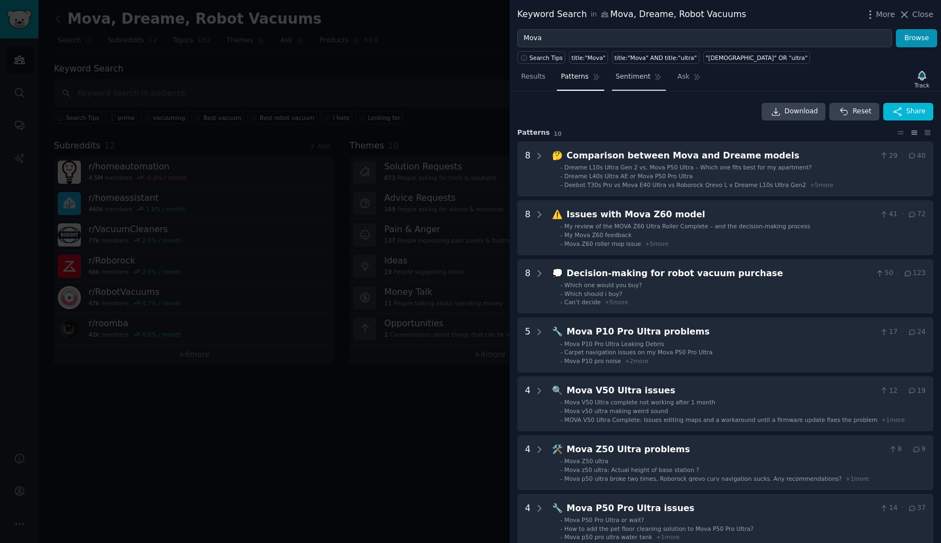
click at [620, 80] on span "Sentiment" at bounding box center [633, 77] width 35 height 10
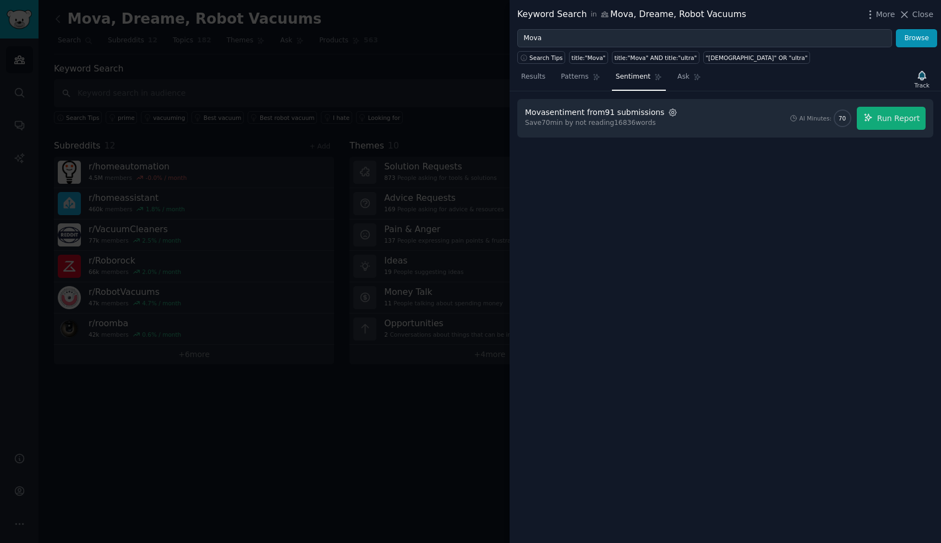
click at [668, 114] on icon "button" at bounding box center [673, 113] width 10 height 10
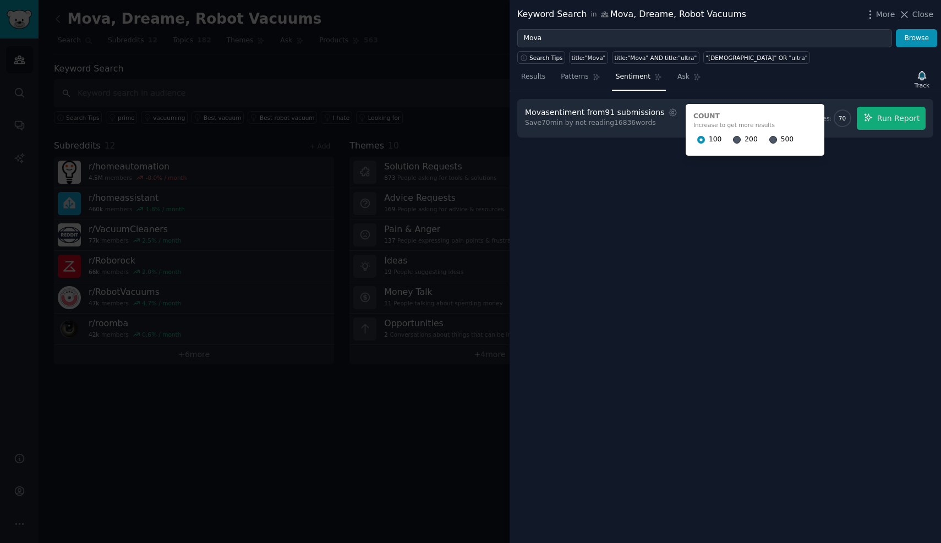
click at [781, 140] on span "500" at bounding box center [787, 140] width 13 height 10
click at [774, 140] on input "500" at bounding box center [773, 140] width 8 height 8
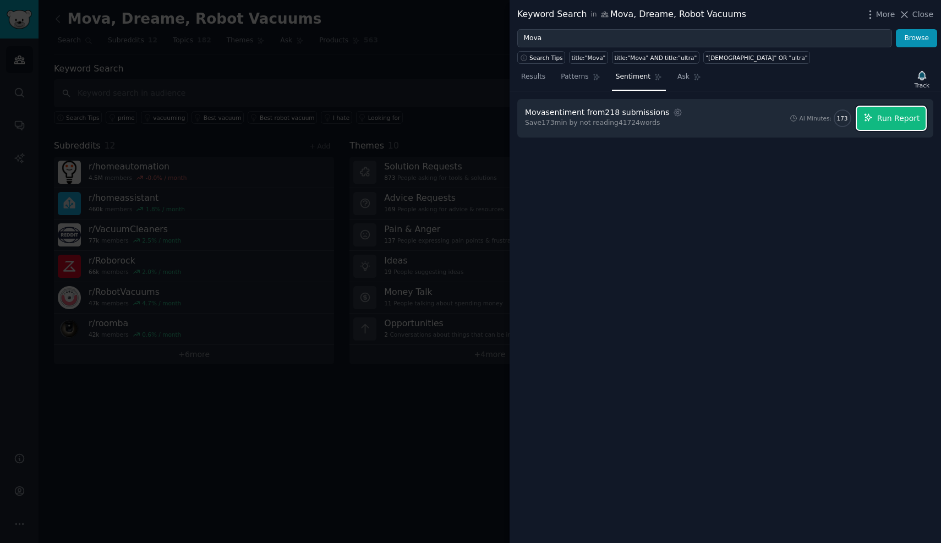
click at [909, 125] on button "Run Report" at bounding box center [891, 118] width 69 height 23
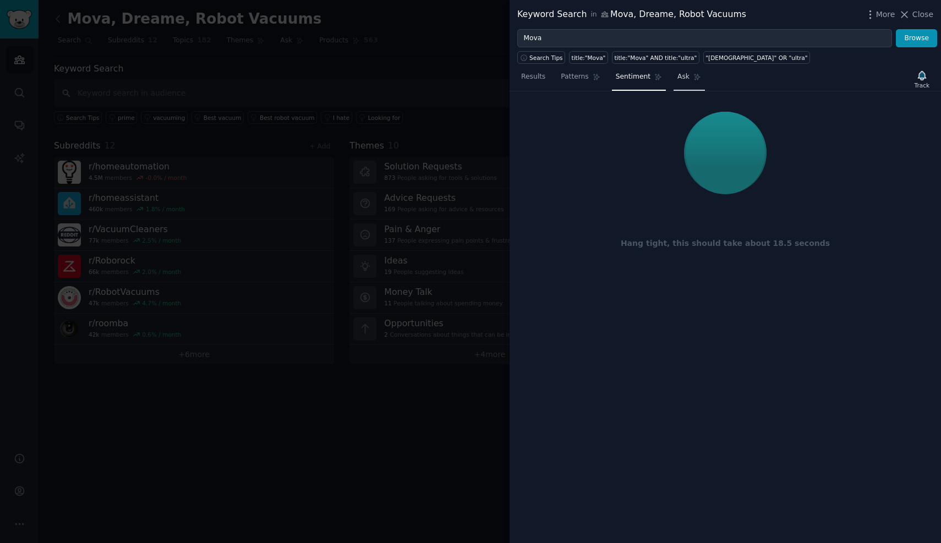
click at [682, 74] on span "Ask" at bounding box center [684, 77] width 12 height 10
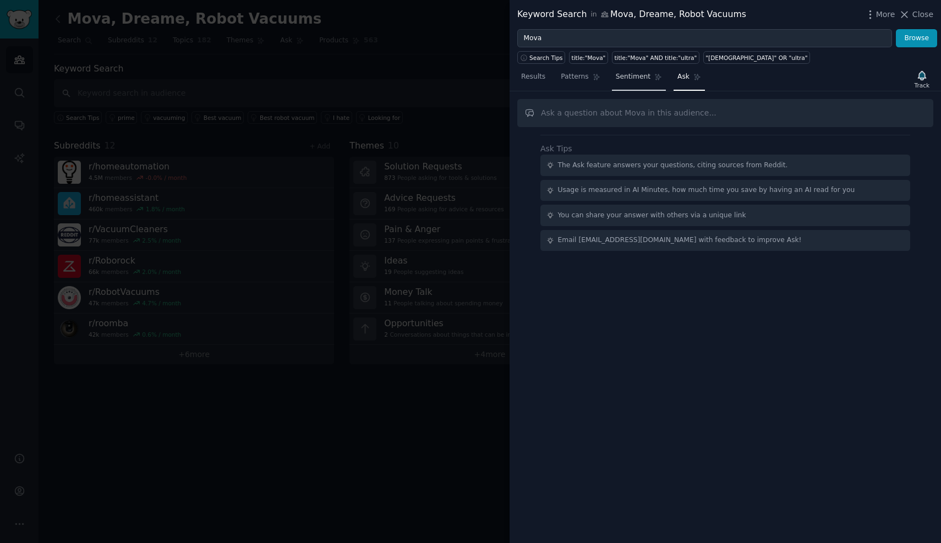
click at [620, 77] on span "Sentiment" at bounding box center [633, 77] width 35 height 10
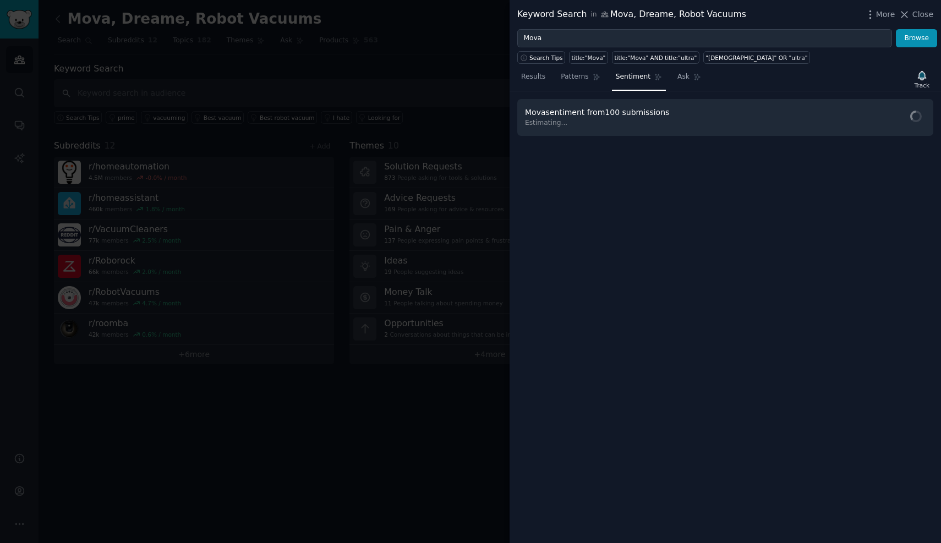
click at [414, 78] on div at bounding box center [470, 271] width 941 height 543
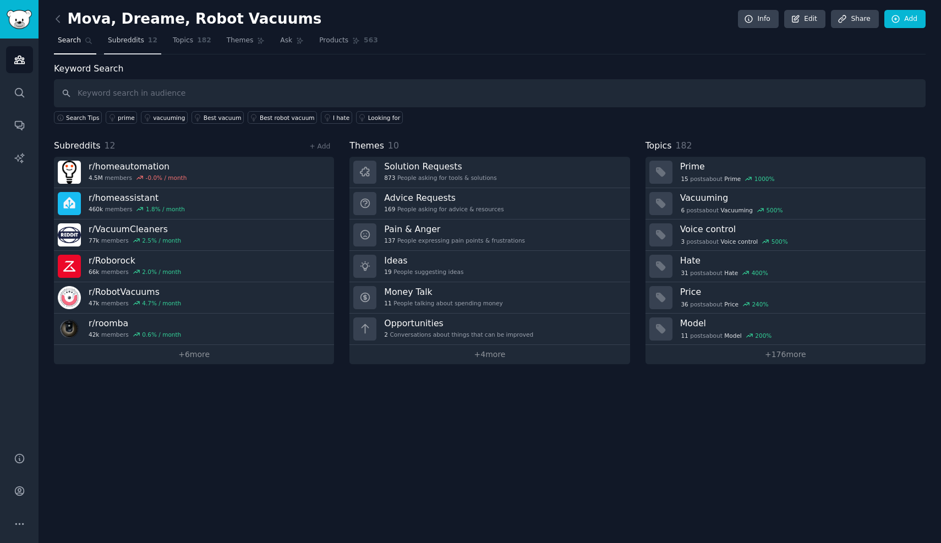
click at [124, 47] on link "Subreddits 12" at bounding box center [132, 43] width 57 height 23
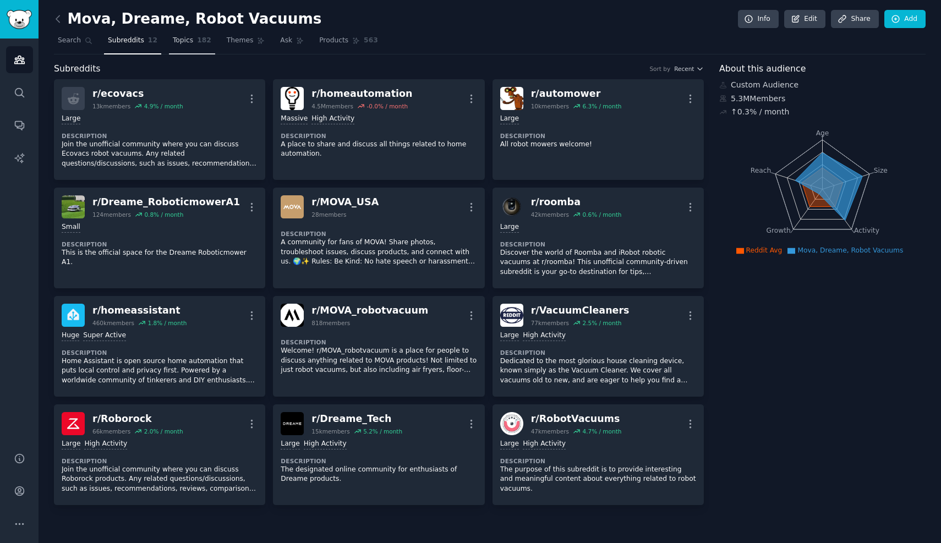
click at [194, 44] on link "Topics 182" at bounding box center [192, 43] width 46 height 23
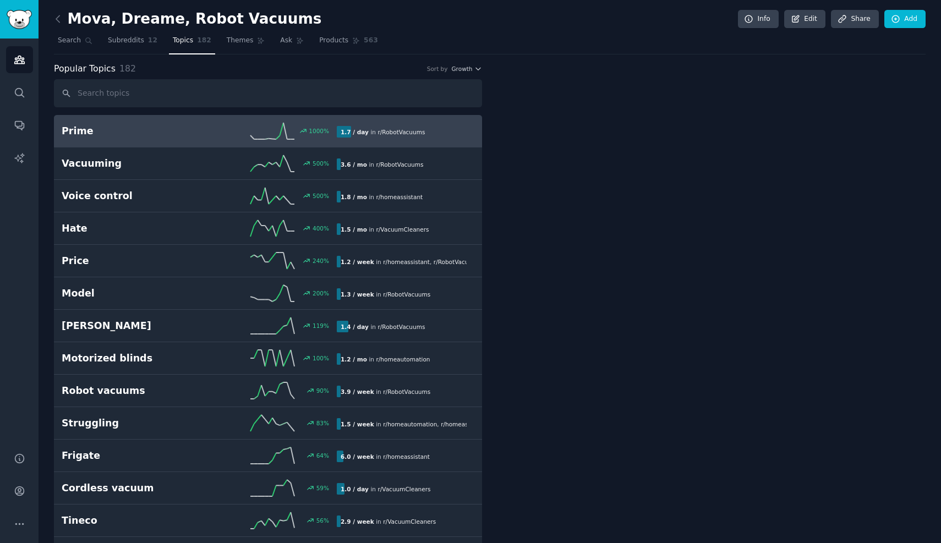
click at [194, 44] on link "Topics 182" at bounding box center [192, 43] width 46 height 23
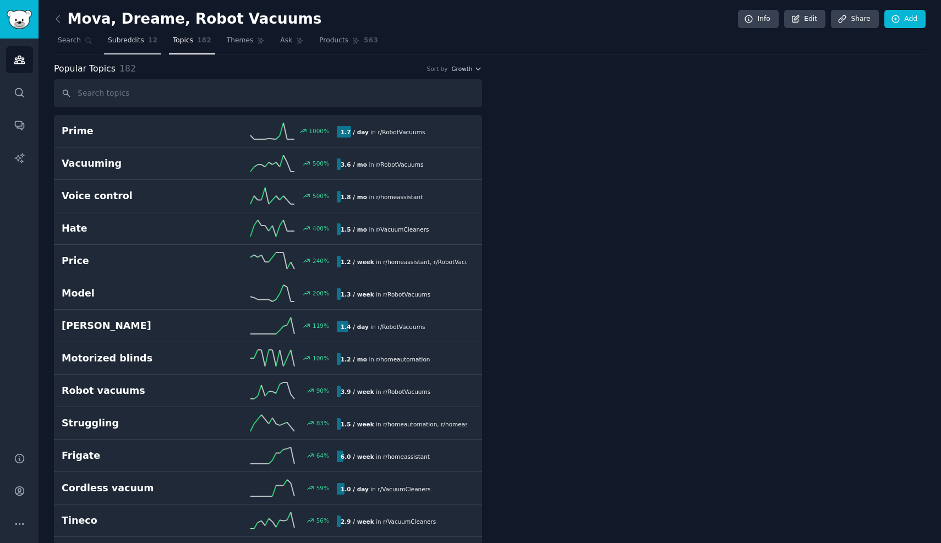
click at [136, 35] on link "Subreddits 12" at bounding box center [132, 43] width 57 height 23
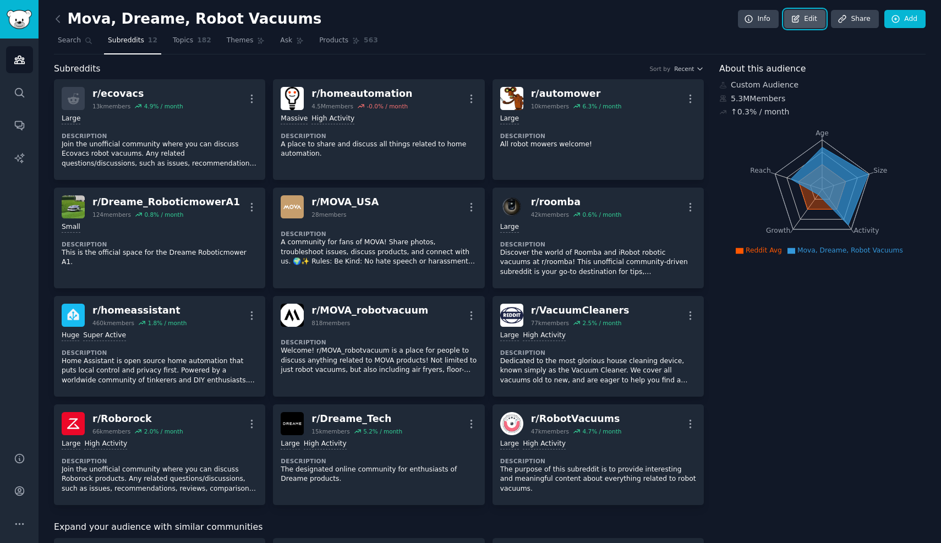
click at [804, 23] on link "Edit" at bounding box center [804, 19] width 41 height 19
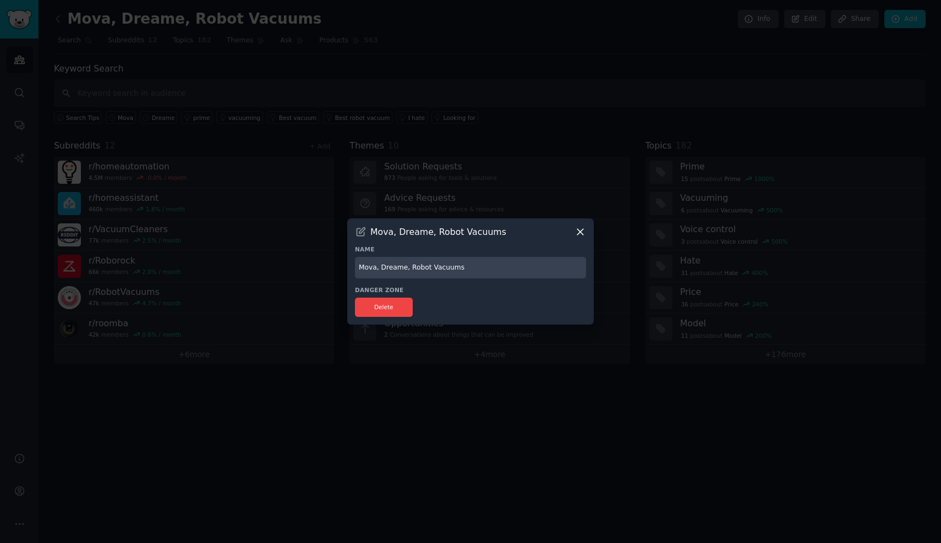
click at [367, 176] on div at bounding box center [470, 271] width 941 height 543
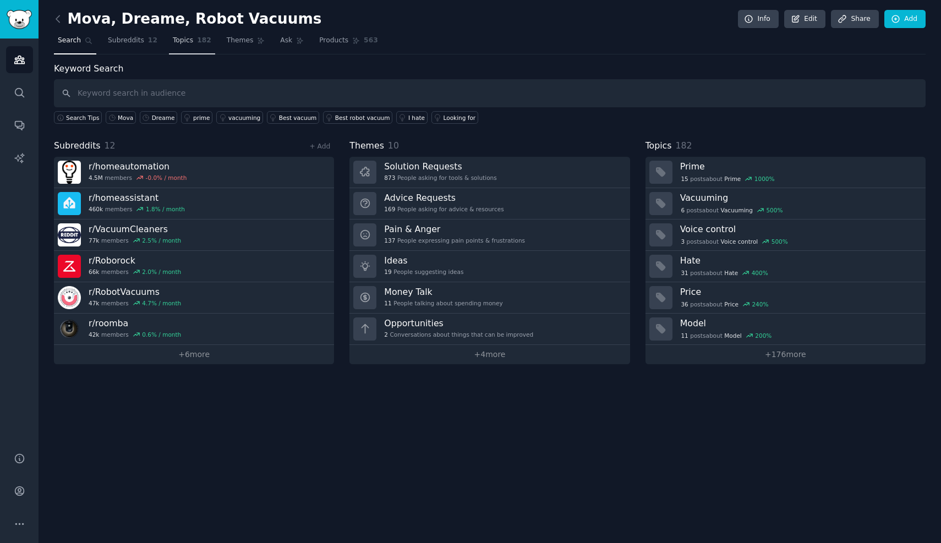
click at [194, 48] on link "Topics 182" at bounding box center [192, 43] width 46 height 23
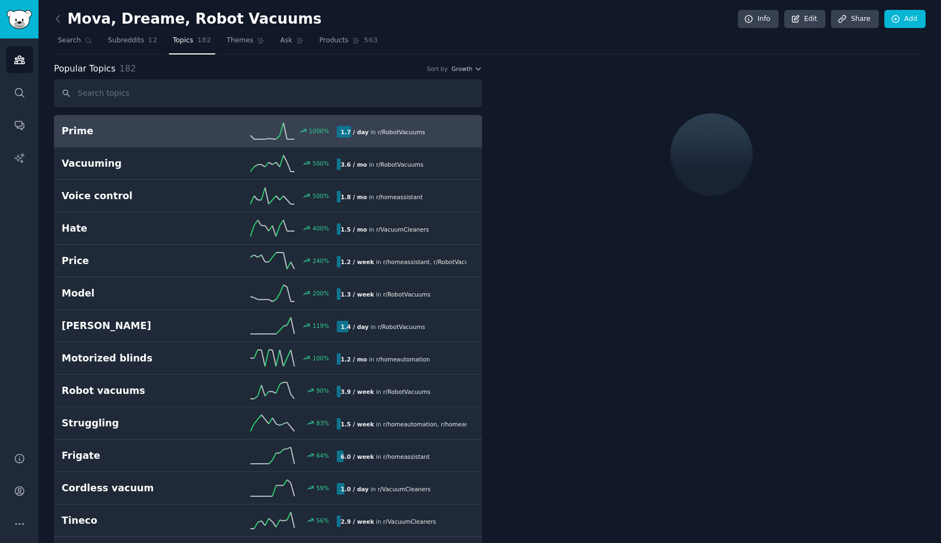
click at [162, 96] on input "text" at bounding box center [268, 93] width 428 height 28
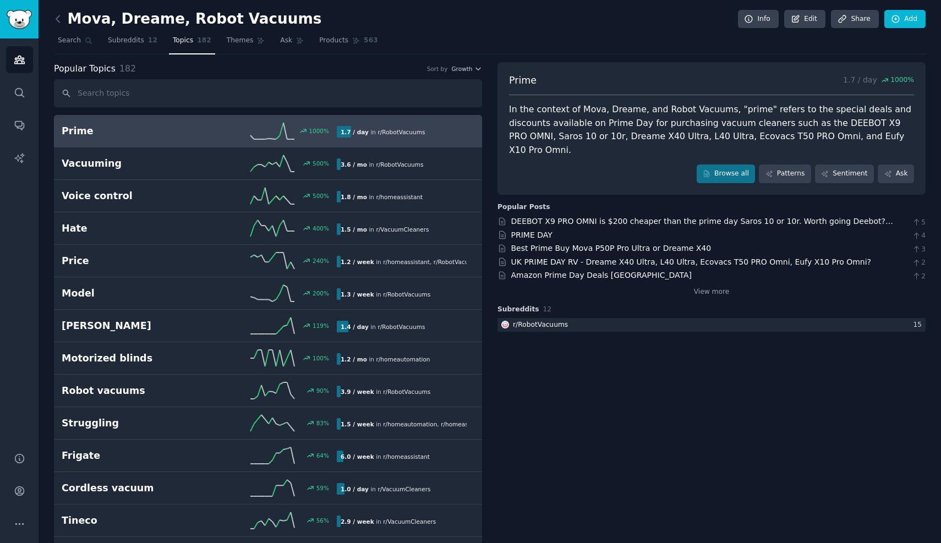
click at [689, 52] on nav "Search Subreddits 12 Topics 182 Themes Ask Products 563" at bounding box center [490, 43] width 872 height 23
click at [21, 490] on icon "Sidebar" at bounding box center [19, 491] width 9 height 9
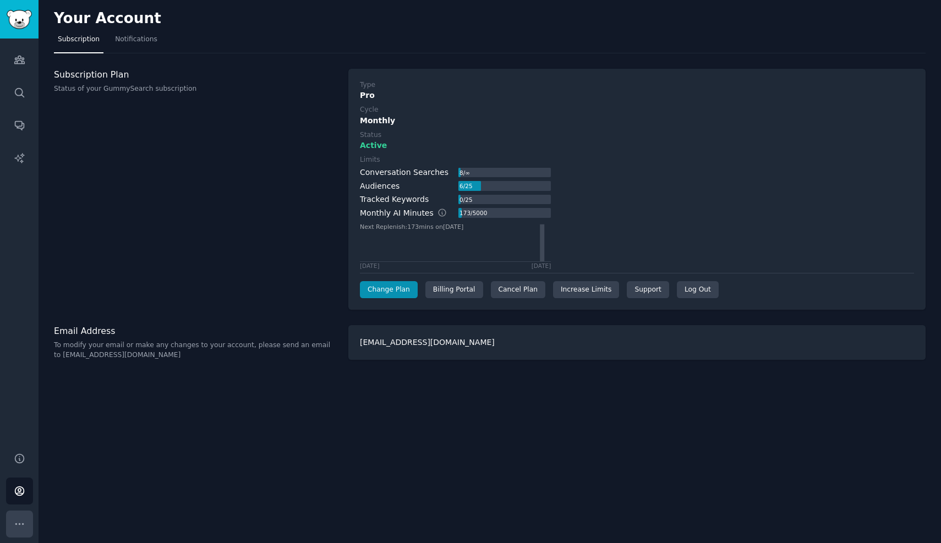
click at [21, 518] on icon "Sidebar" at bounding box center [20, 524] width 12 height 12
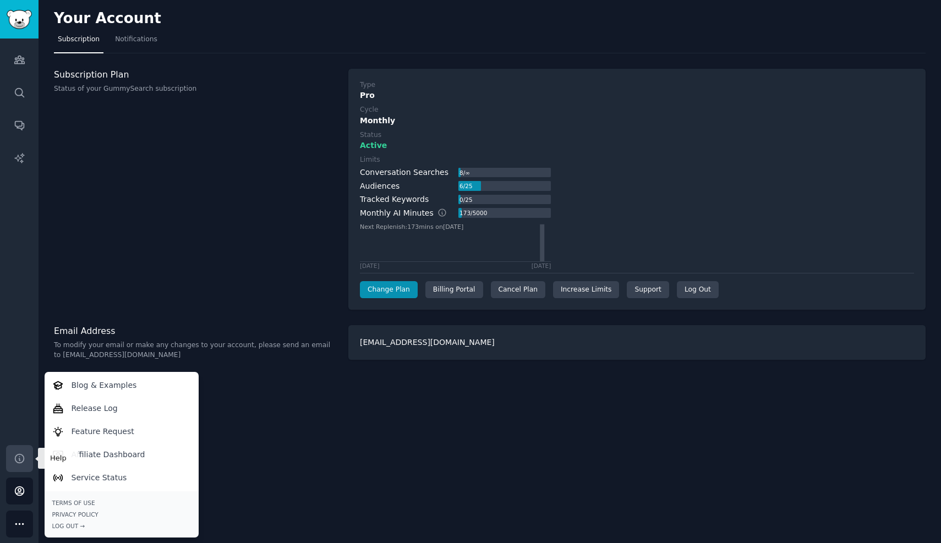
click at [21, 456] on icon "Sidebar" at bounding box center [20, 459] width 12 height 12
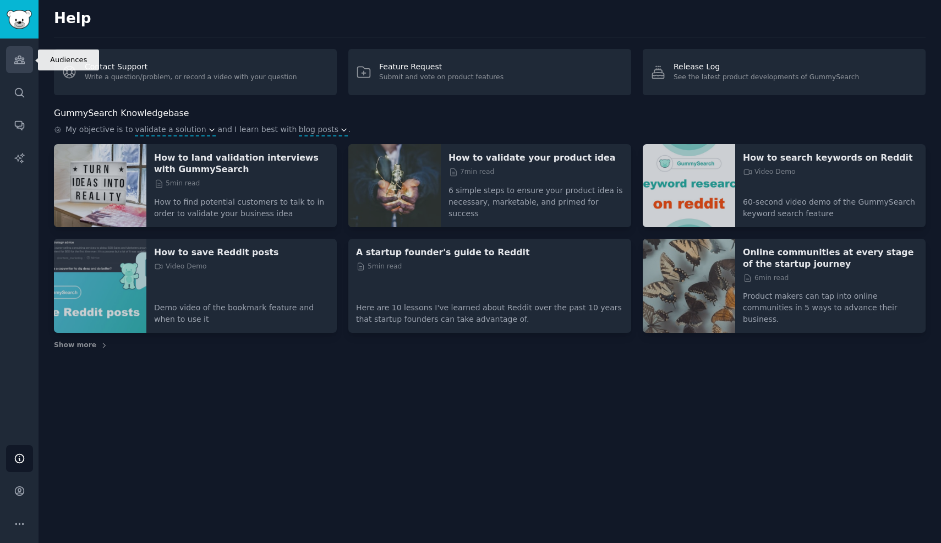
click at [25, 67] on link "Audiences" at bounding box center [19, 59] width 27 height 27
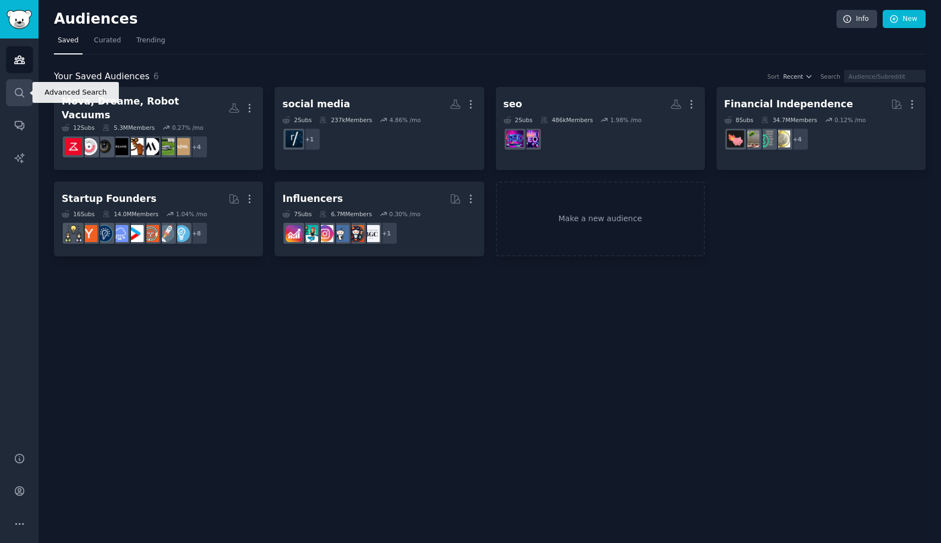
click at [19, 101] on link "Search" at bounding box center [19, 92] width 27 height 27
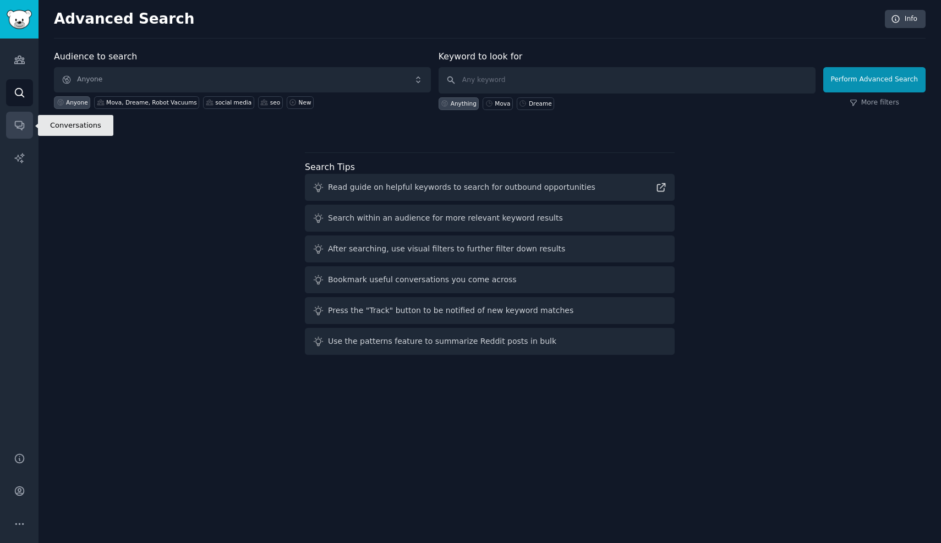
click at [20, 131] on link "Conversations" at bounding box center [19, 125] width 27 height 27
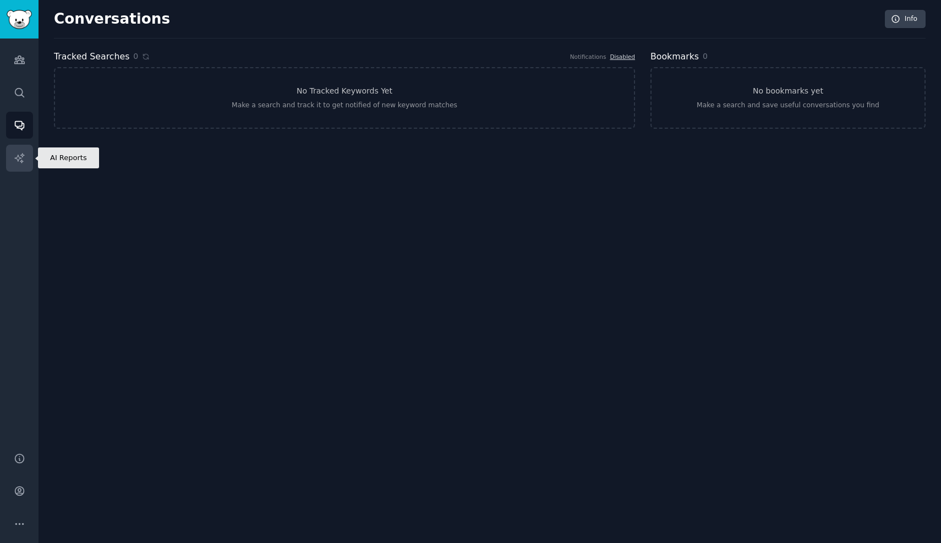
click at [20, 159] on icon "Sidebar" at bounding box center [20, 158] width 12 height 12
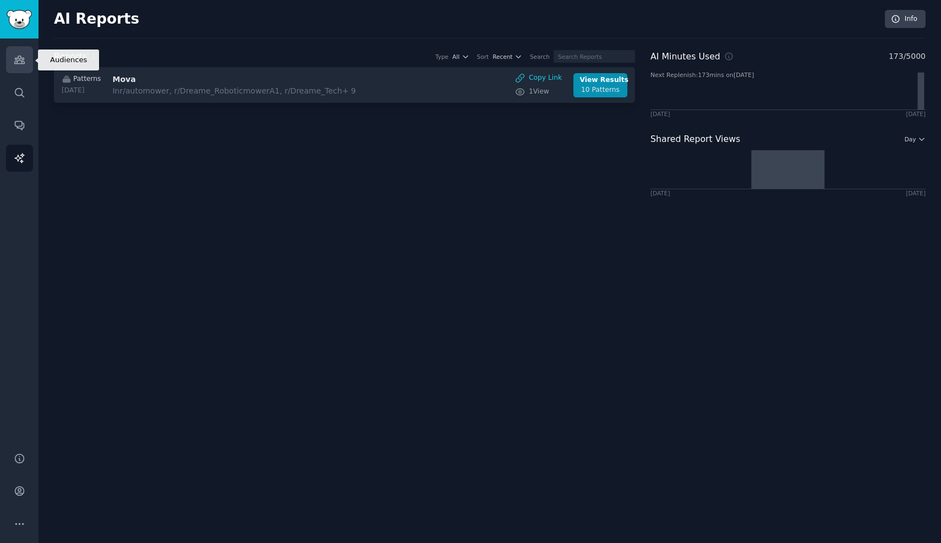
click at [15, 65] on link "Audiences" at bounding box center [19, 59] width 27 height 27
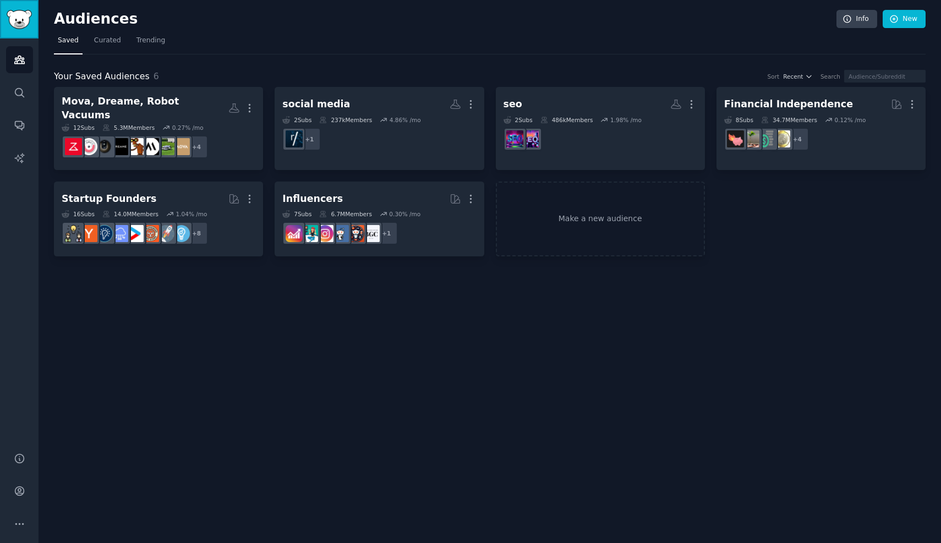
click at [18, 21] on img "Sidebar" at bounding box center [19, 19] width 25 height 19
click at [511, 330] on div "Audiences Info New Saved Curated Trending Your Saved Audiences 6 Sort Recent Se…" at bounding box center [490, 271] width 903 height 543
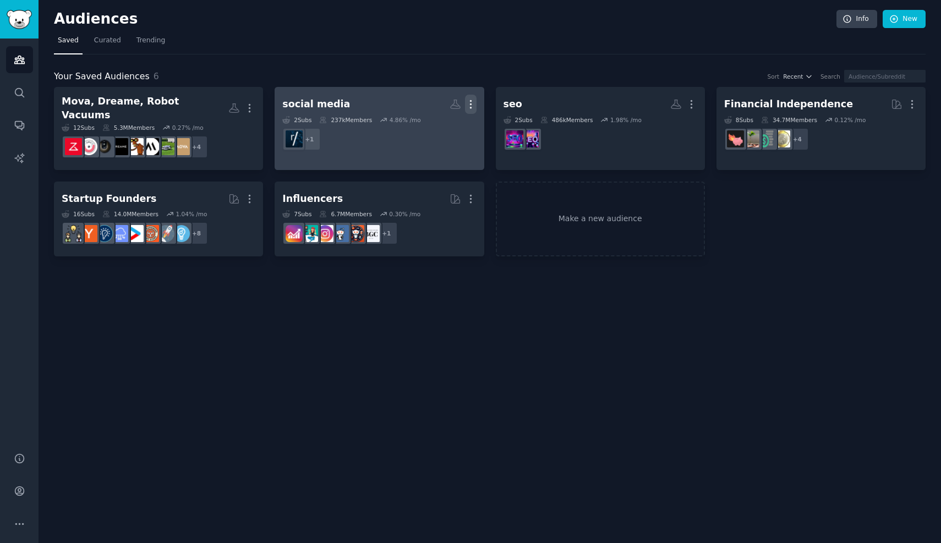
click at [470, 105] on icon "button" at bounding box center [470, 105] width 1 height 8
click at [443, 132] on p "Delete" at bounding box center [440, 128] width 25 height 12
click at [473, 104] on icon "button" at bounding box center [471, 105] width 12 height 12
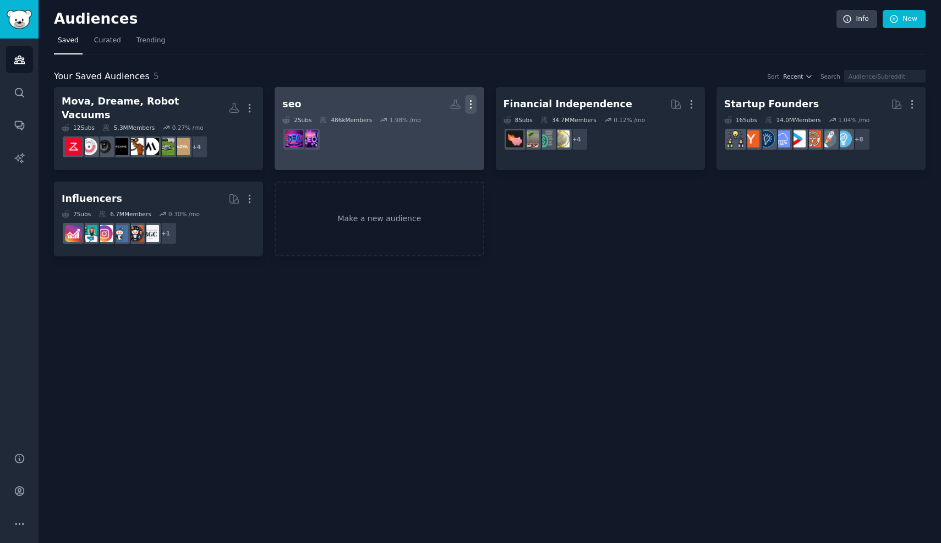
click at [473, 106] on icon "button" at bounding box center [471, 105] width 12 height 12
click at [445, 132] on p "Delete" at bounding box center [440, 128] width 25 height 12
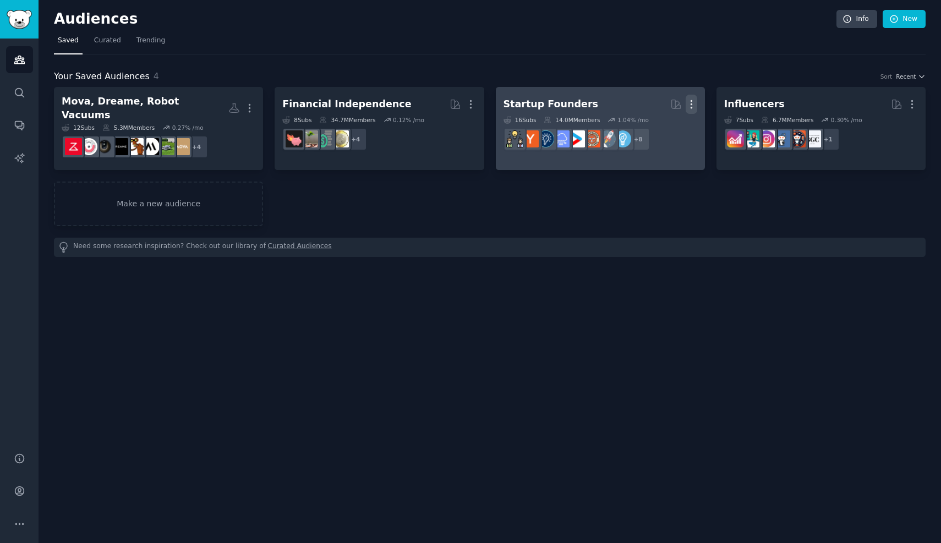
click at [696, 102] on icon "button" at bounding box center [692, 105] width 12 height 12
click at [627, 129] on div "View Delete" at bounding box center [654, 118] width 56 height 46
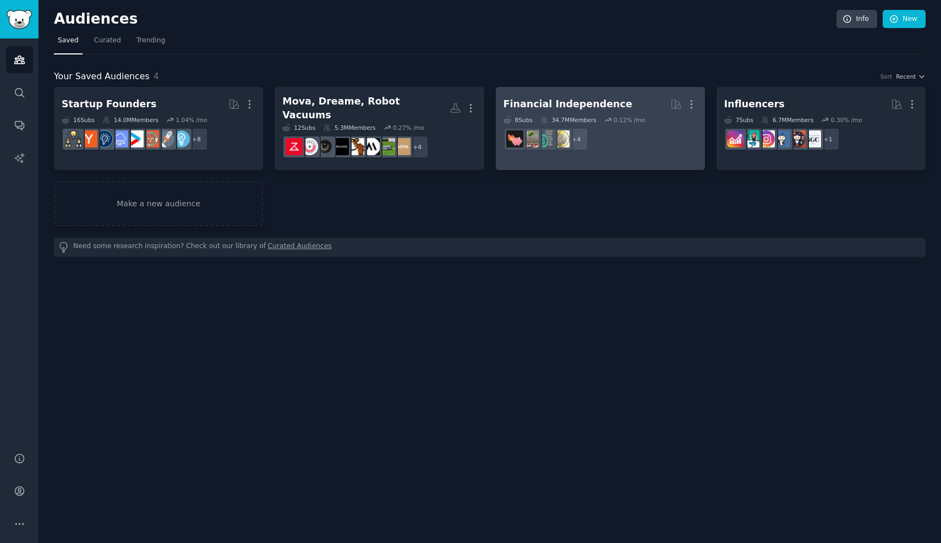
click at [695, 94] on link "Financial Independence More 8 Sub s 34.7M Members 0.12 % /mo + 4" at bounding box center [600, 128] width 209 height 83
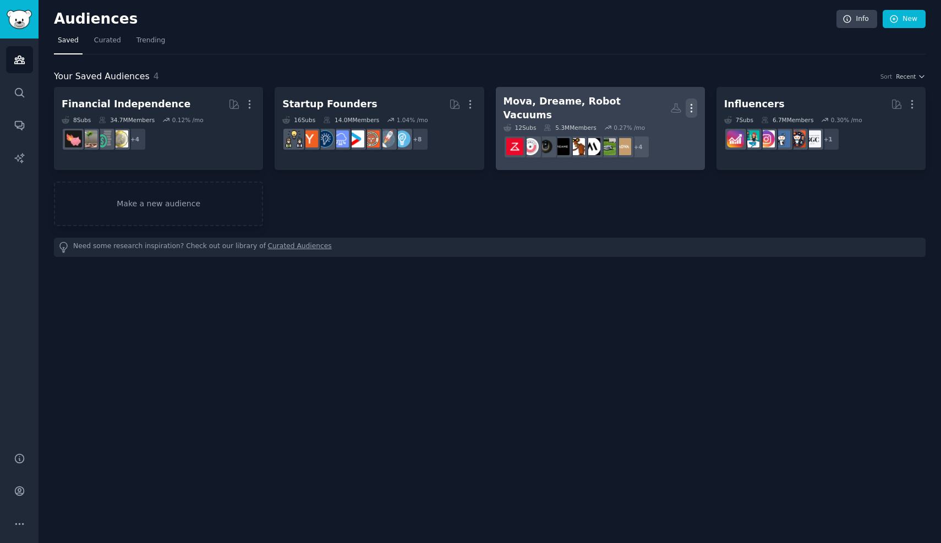
click at [692, 105] on icon "button" at bounding box center [692, 108] width 12 height 12
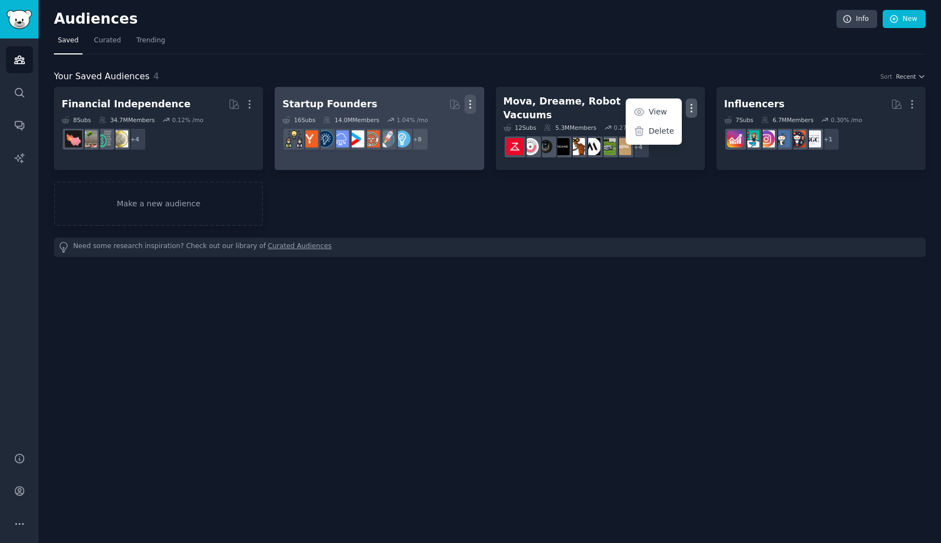
click at [466, 107] on icon "button" at bounding box center [471, 105] width 12 height 12
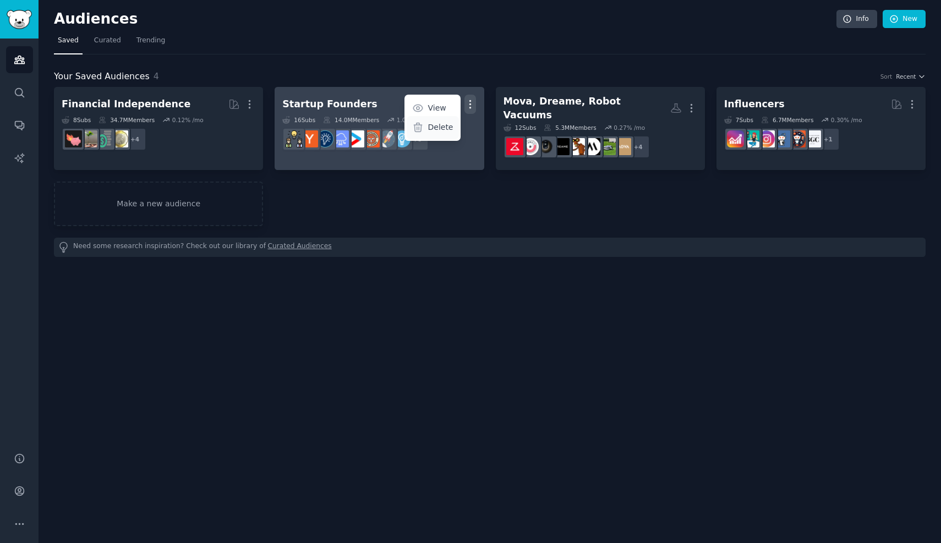
click at [448, 131] on p "Delete" at bounding box center [440, 128] width 25 height 12
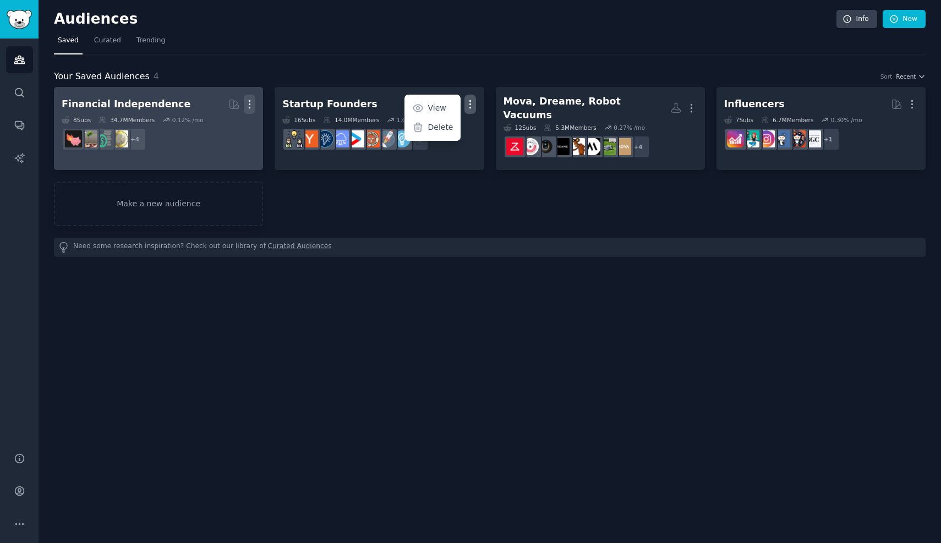
click at [248, 103] on icon "button" at bounding box center [250, 105] width 12 height 12
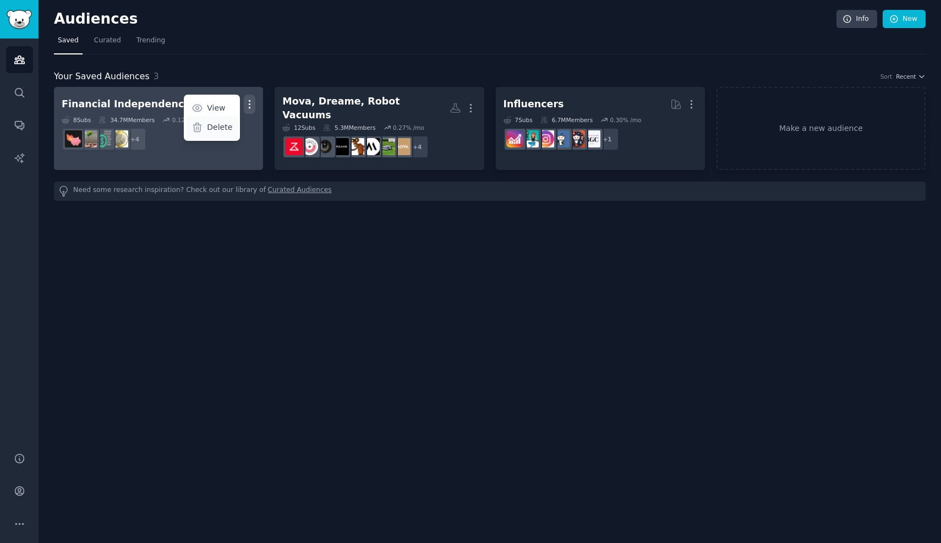
click at [233, 124] on div "Delete" at bounding box center [212, 127] width 52 height 23
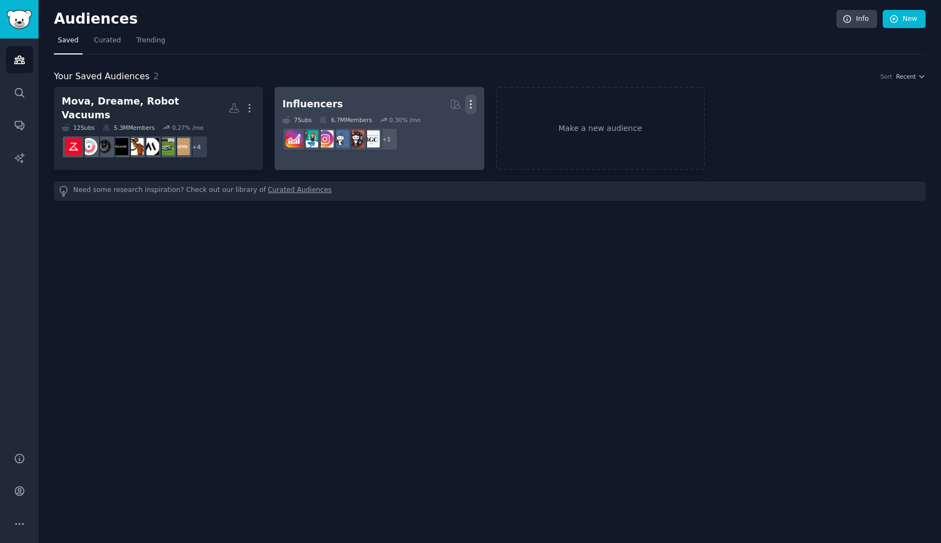
click at [471, 105] on icon "button" at bounding box center [470, 105] width 1 height 8
click at [446, 128] on p "Delete" at bounding box center [440, 128] width 25 height 12
